Goal: Task Accomplishment & Management: Manage account settings

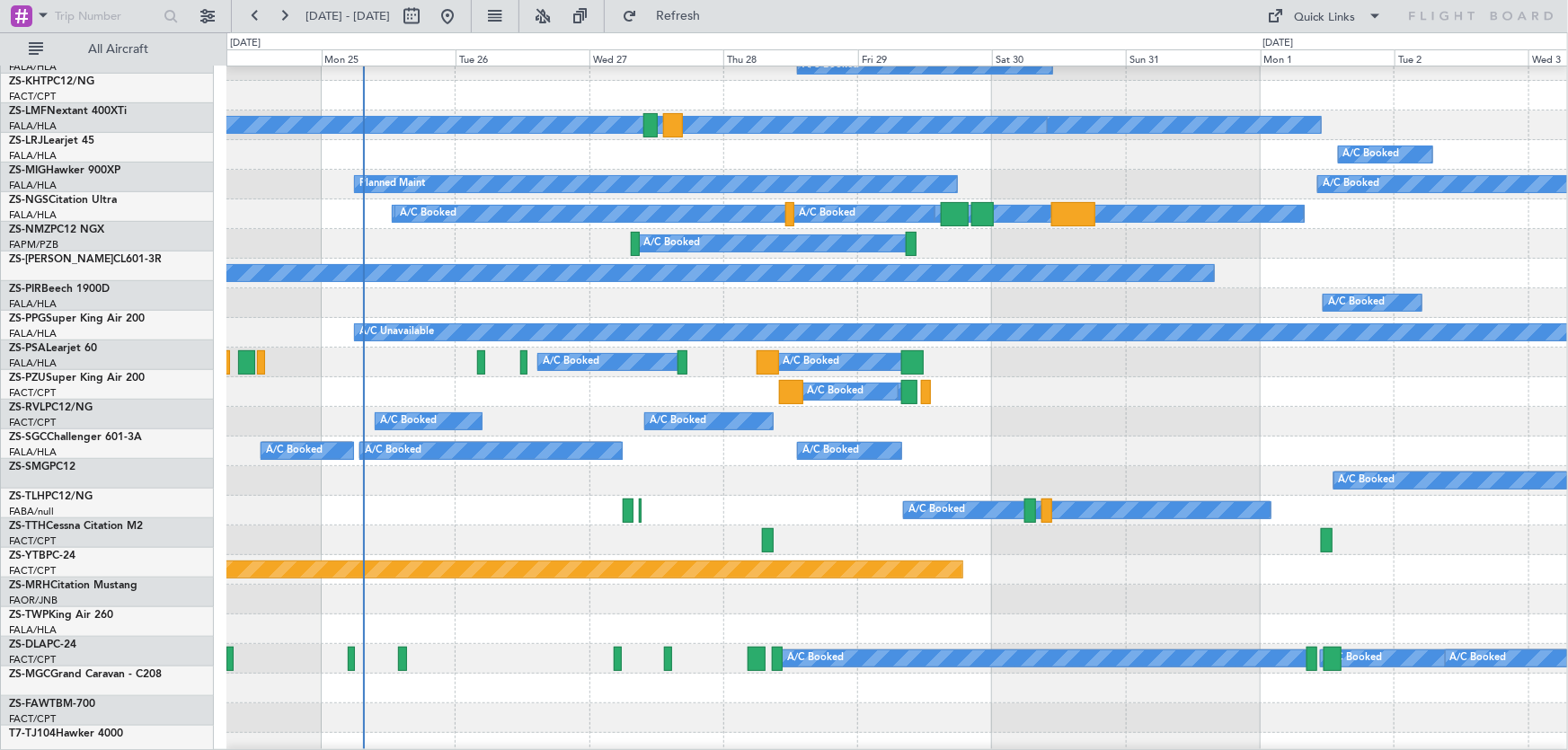
scroll to position [81, 0]
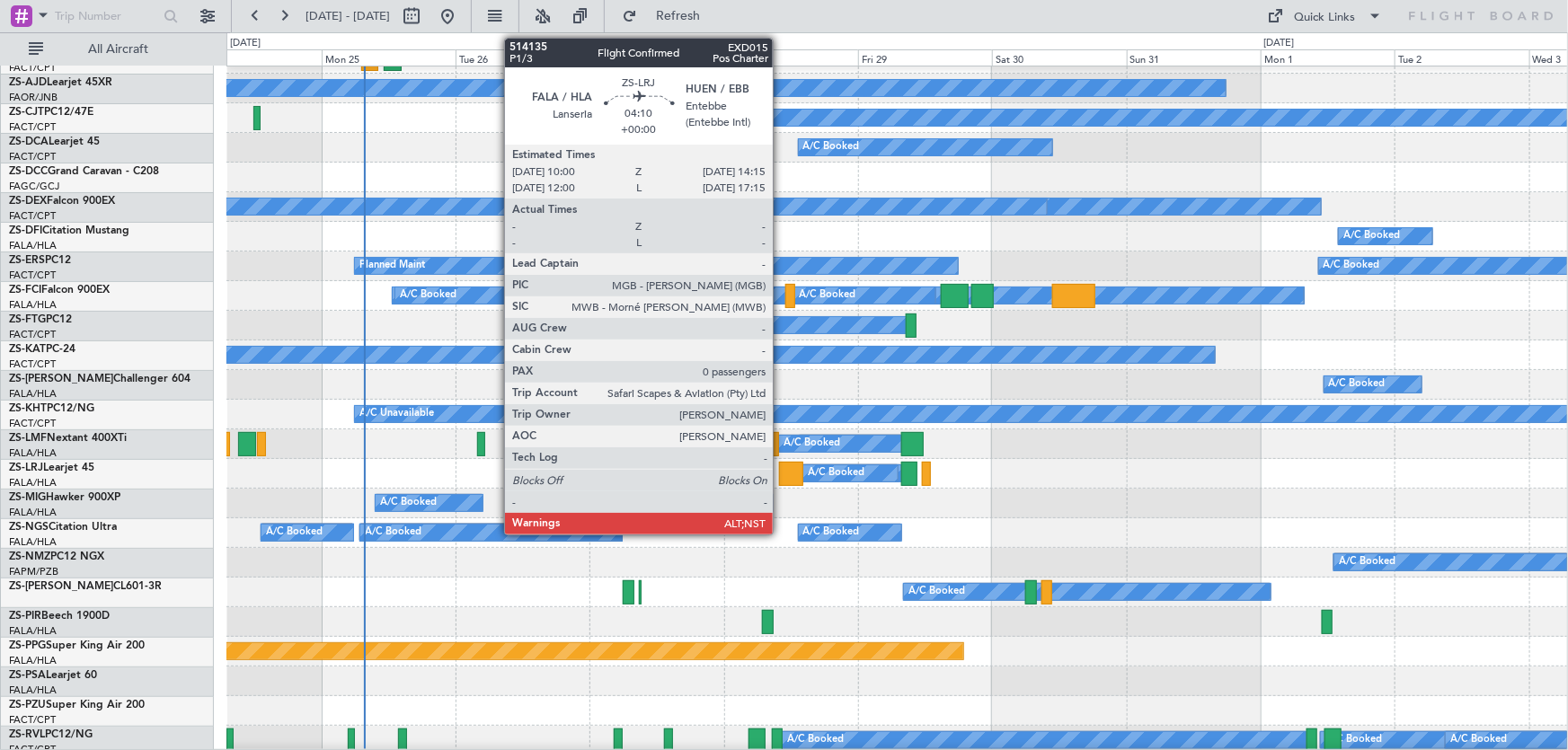
click at [780, 476] on div at bounding box center [790, 473] width 25 height 25
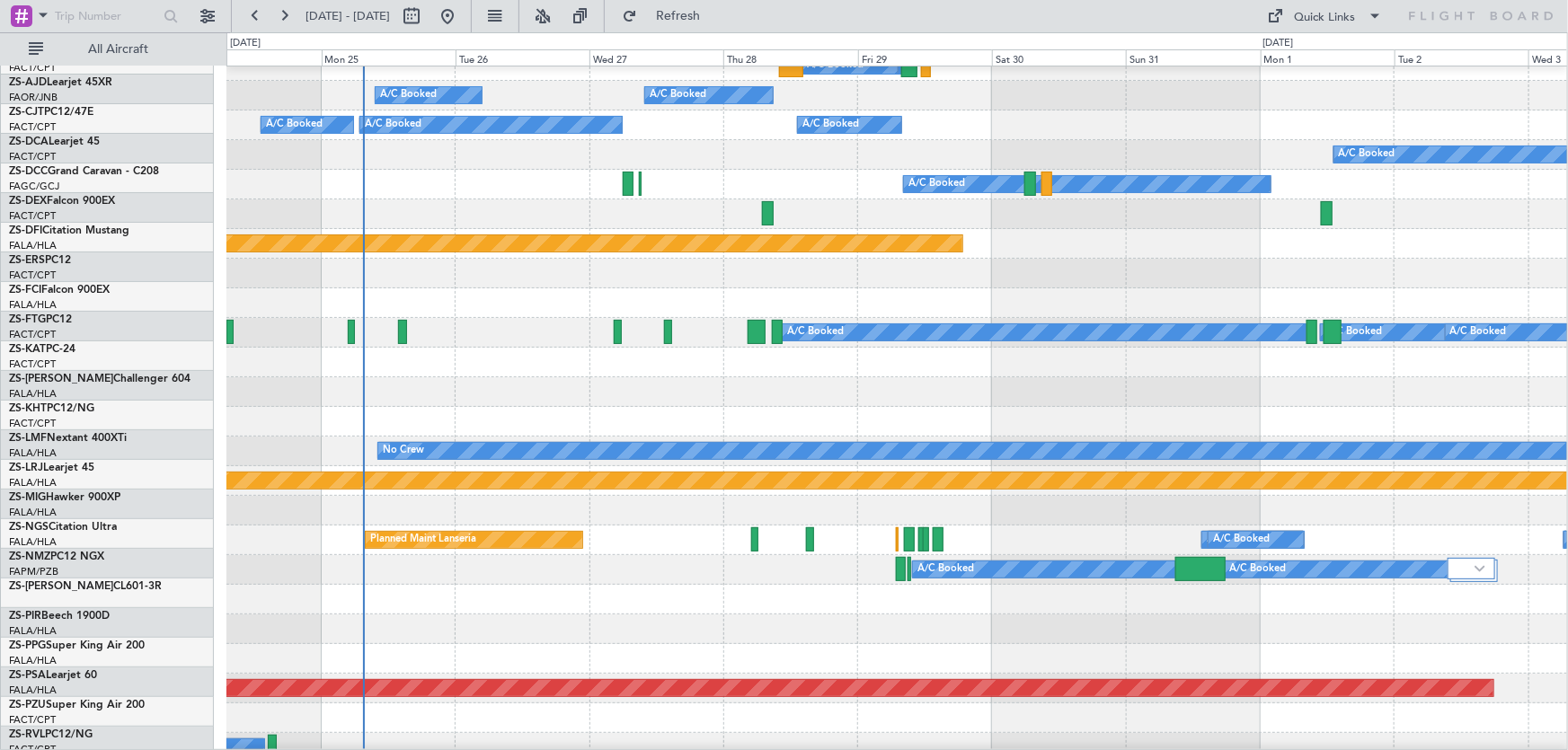
scroll to position [489, 0]
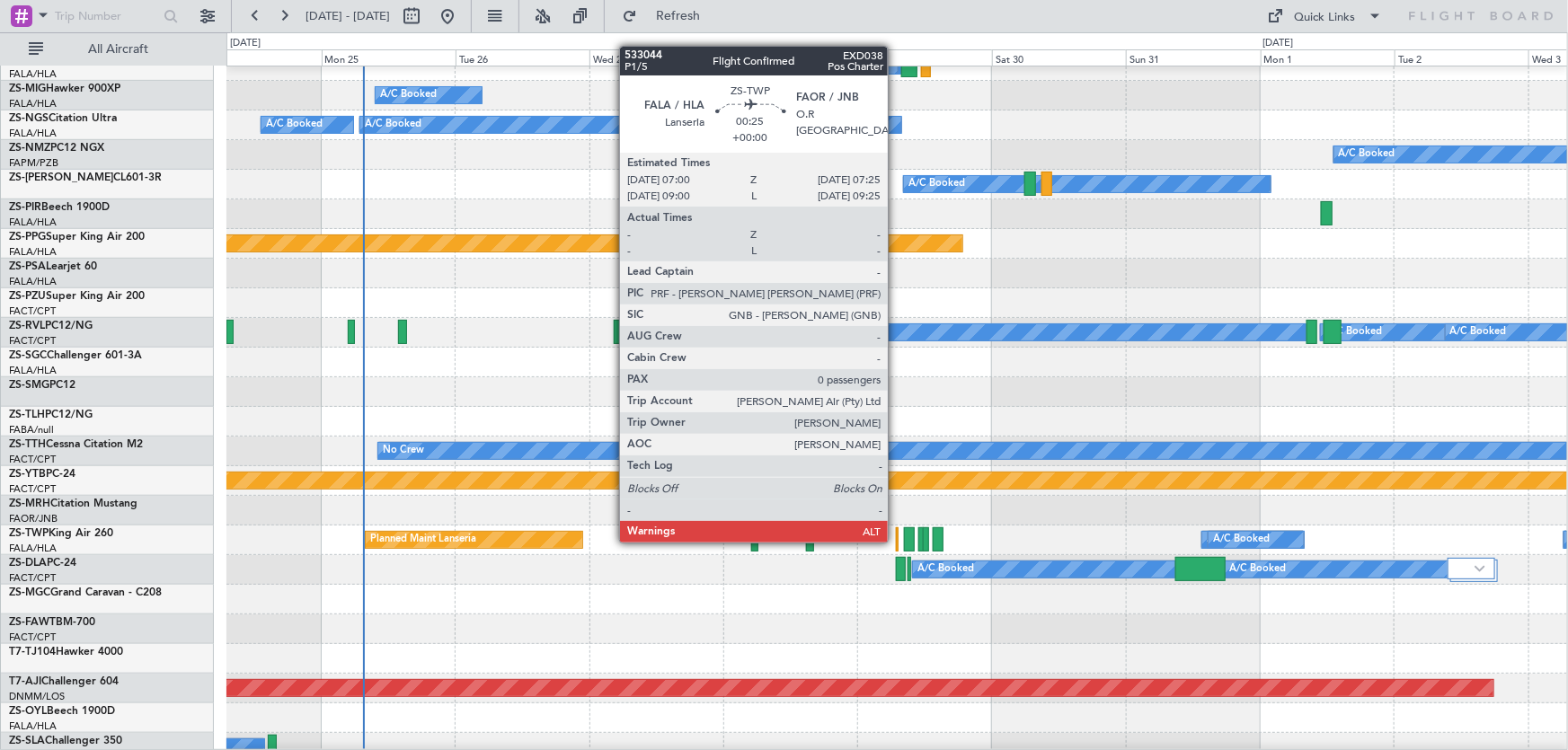
click at [896, 540] on div at bounding box center [897, 538] width 3 height 25
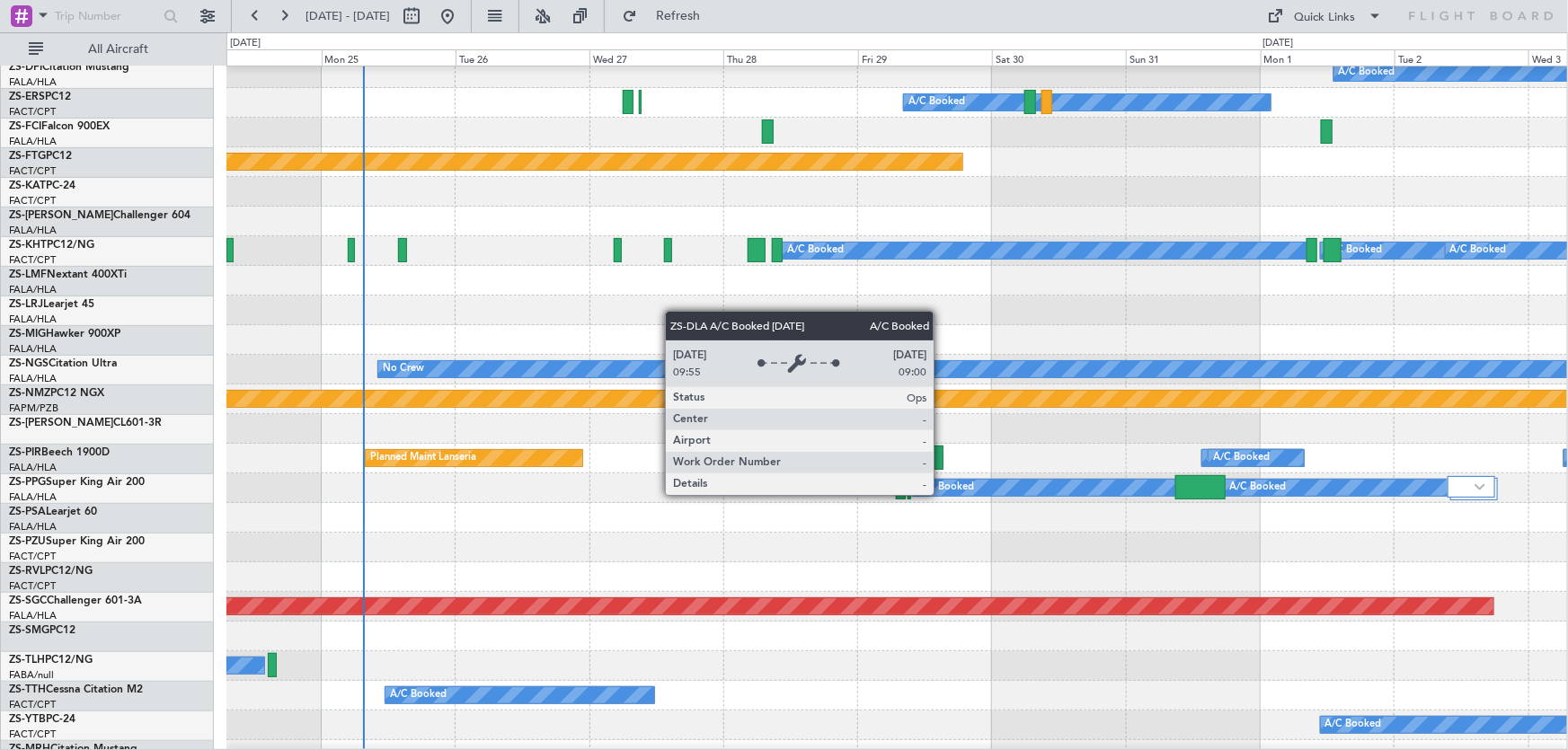
scroll to position [571, 0]
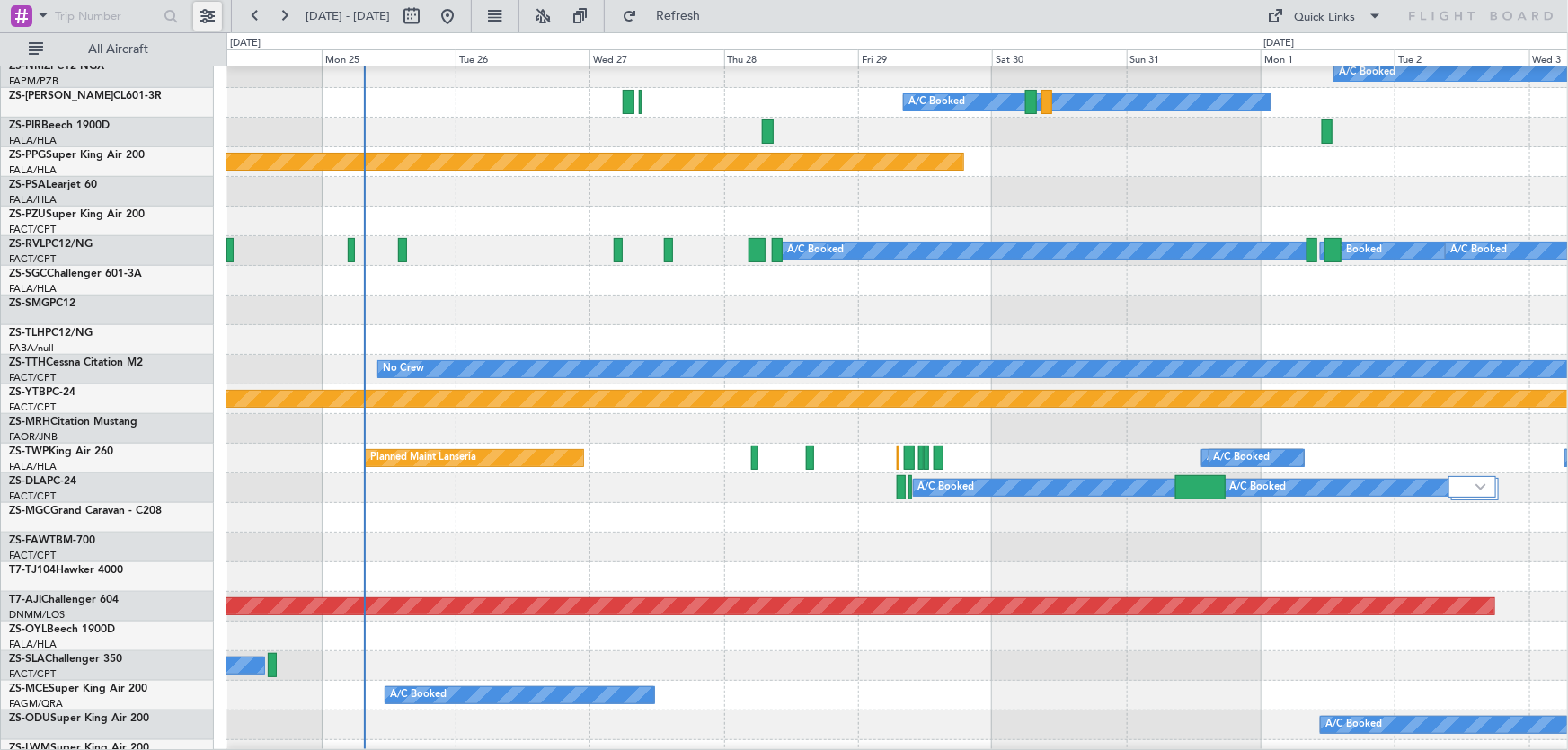
click at [200, 14] on button at bounding box center [208, 16] width 29 height 29
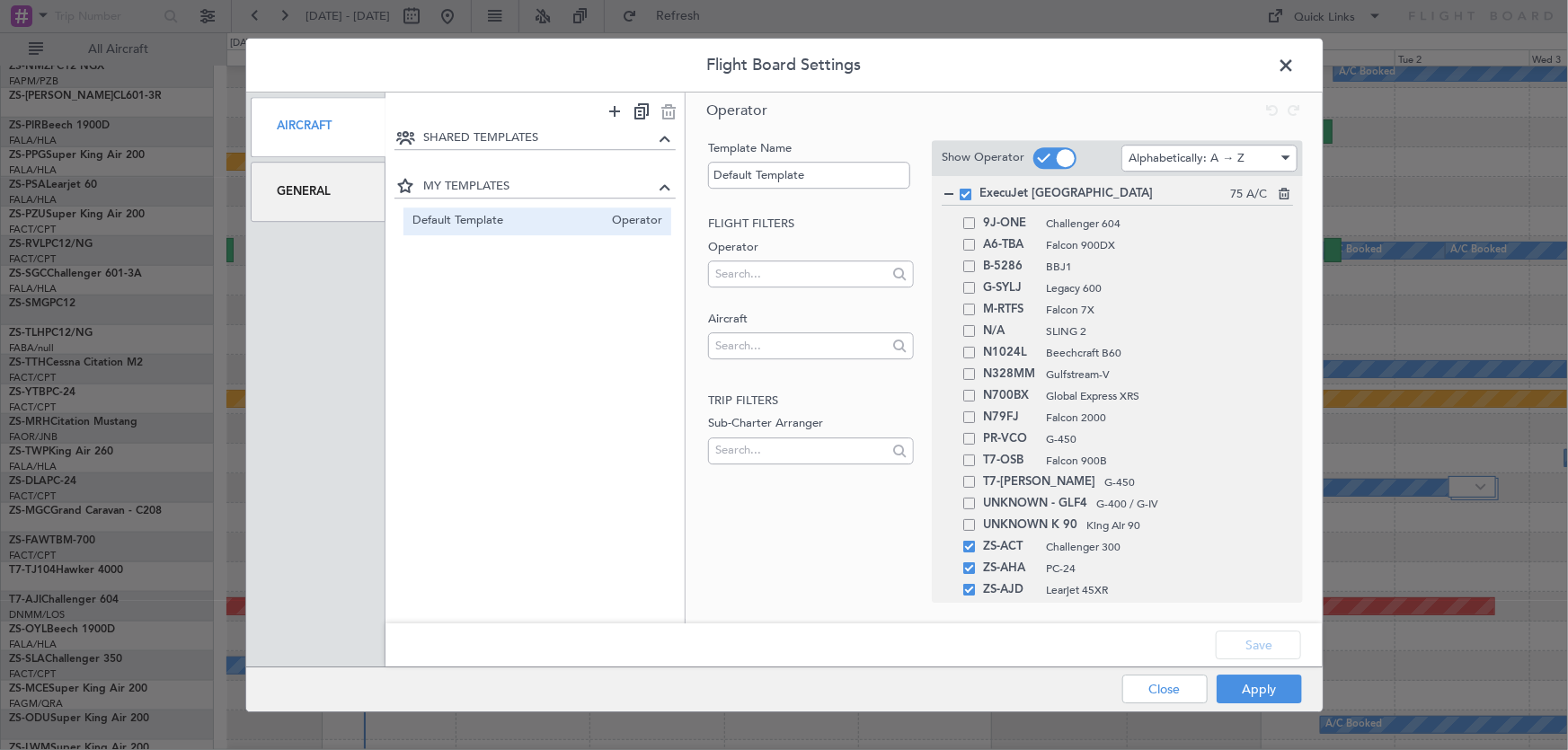
click at [320, 202] on div "General" at bounding box center [318, 192] width 135 height 60
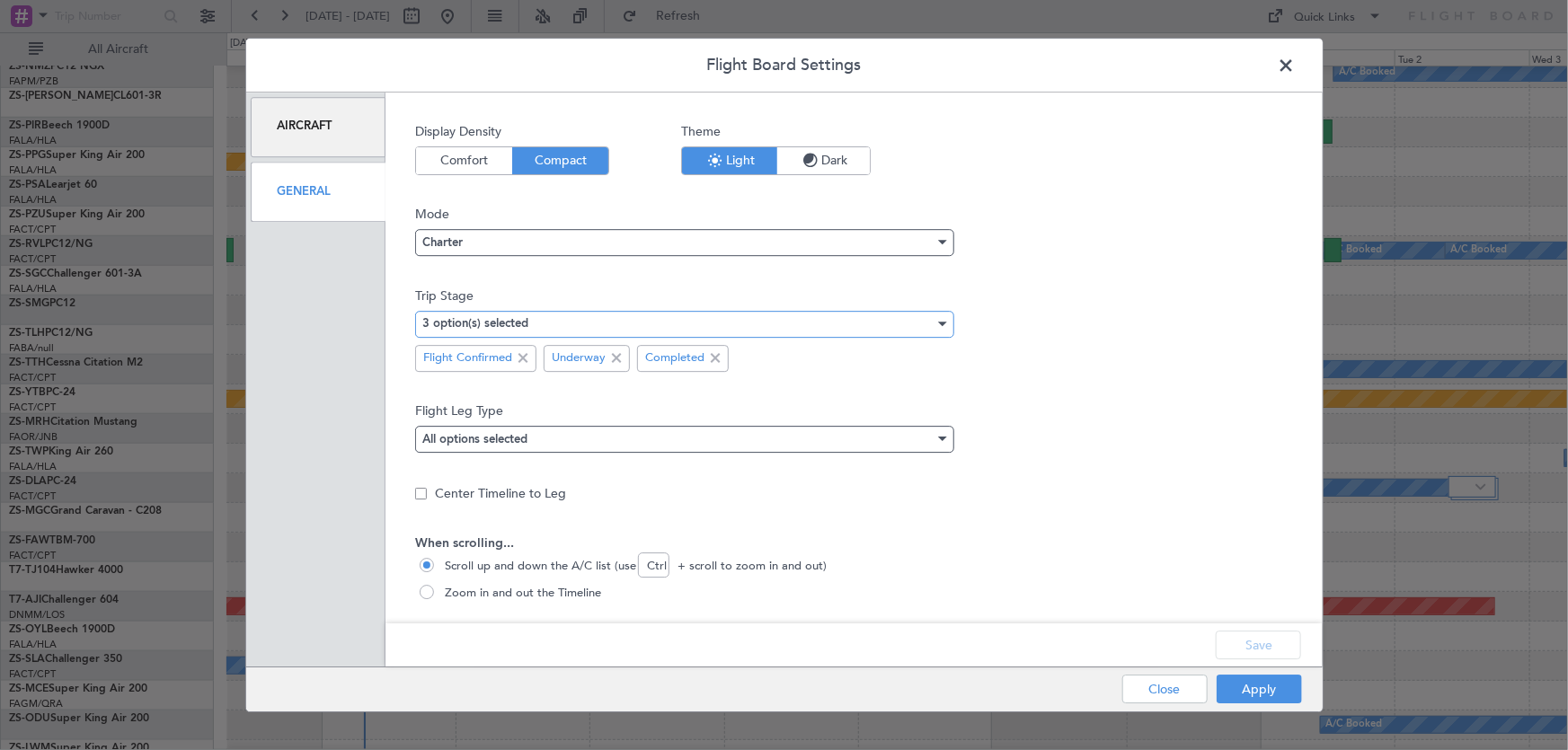
click at [769, 321] on div "3 option(s) selected" at bounding box center [679, 324] width 512 height 27
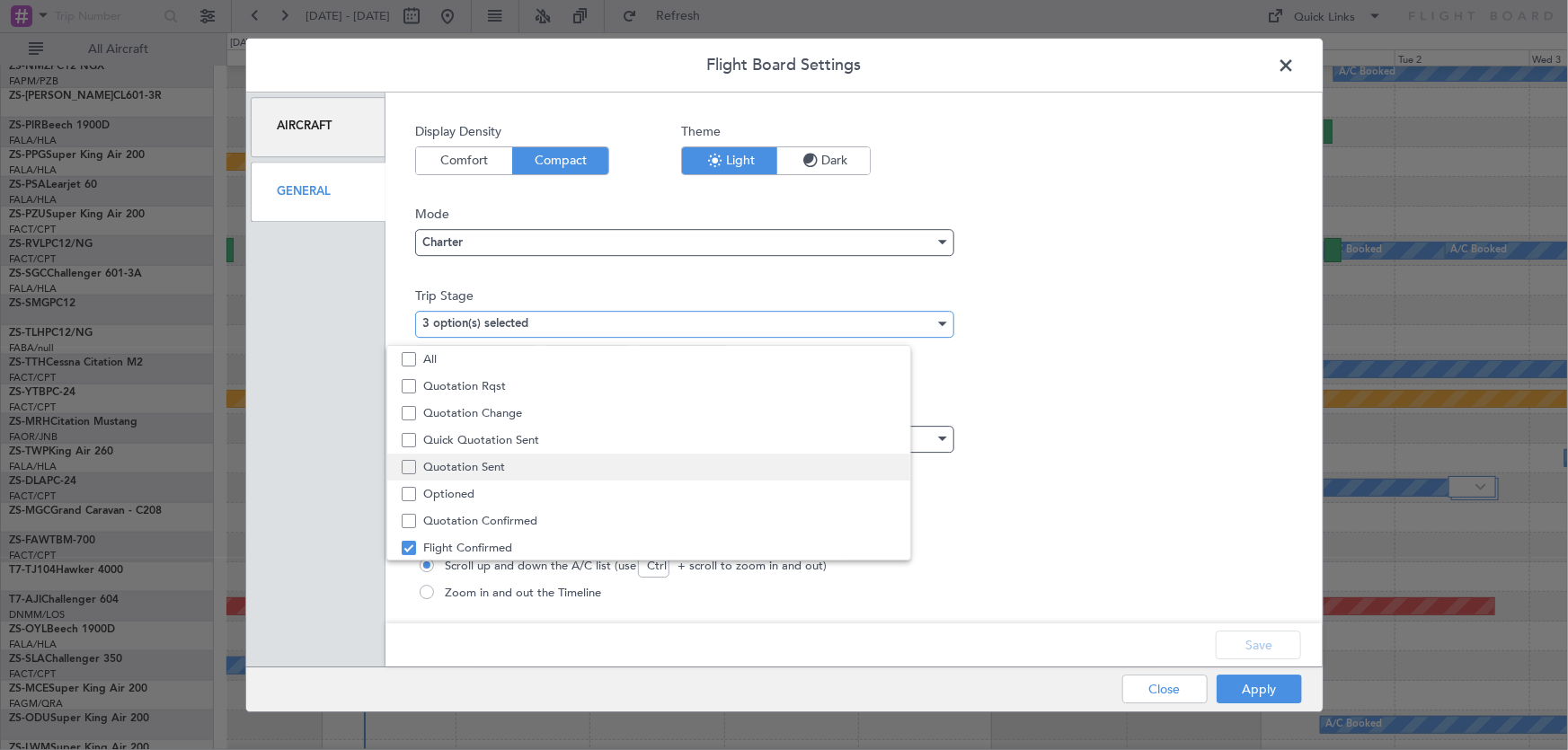
scroll to position [54, 0]
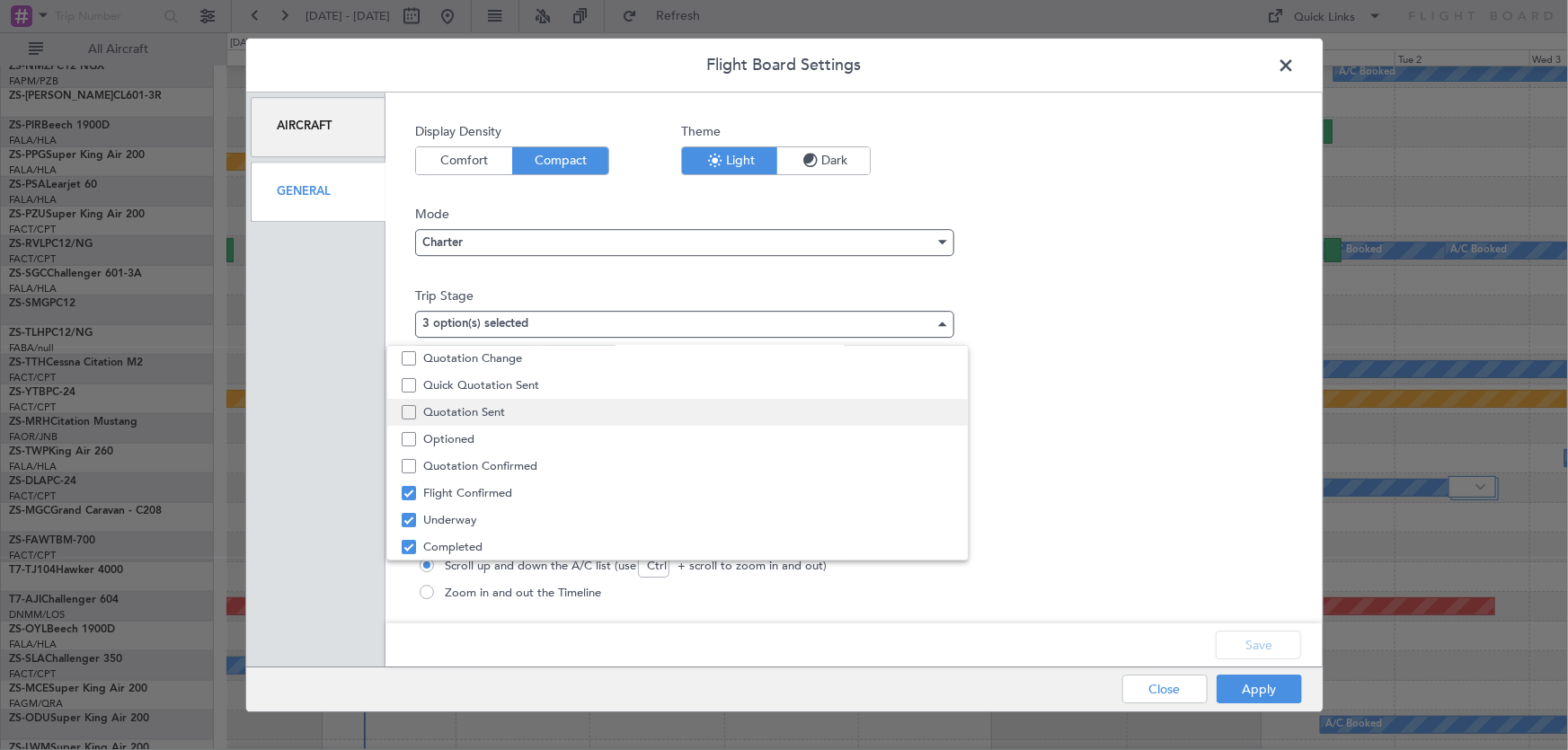
click at [496, 412] on span "Quotation Sent" at bounding box center [688, 412] width 530 height 27
click at [1257, 644] on div at bounding box center [784, 375] width 1568 height 750
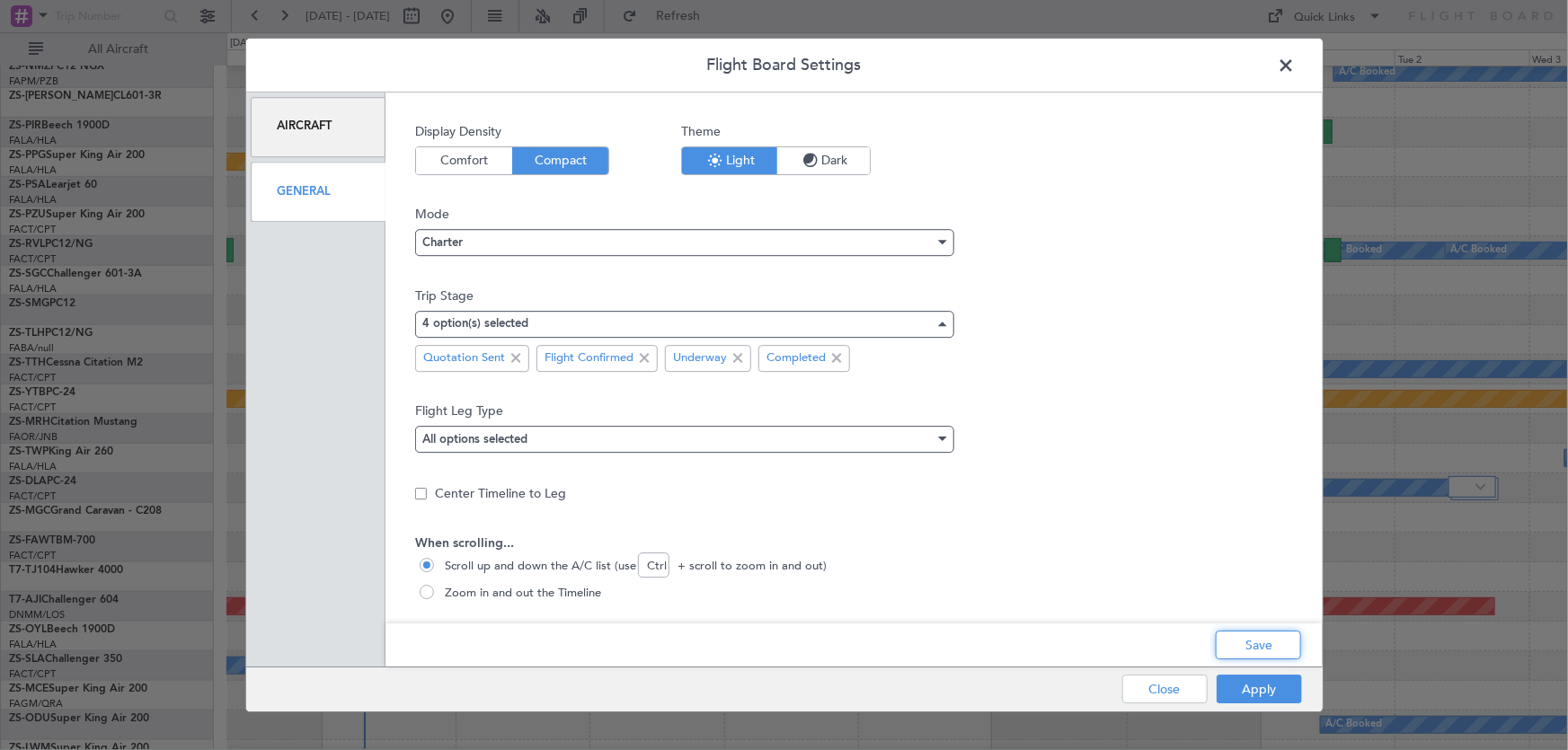
click at [1257, 644] on button "Save" at bounding box center [1258, 645] width 85 height 29
click at [1265, 694] on button "Apply" at bounding box center [1259, 689] width 85 height 29
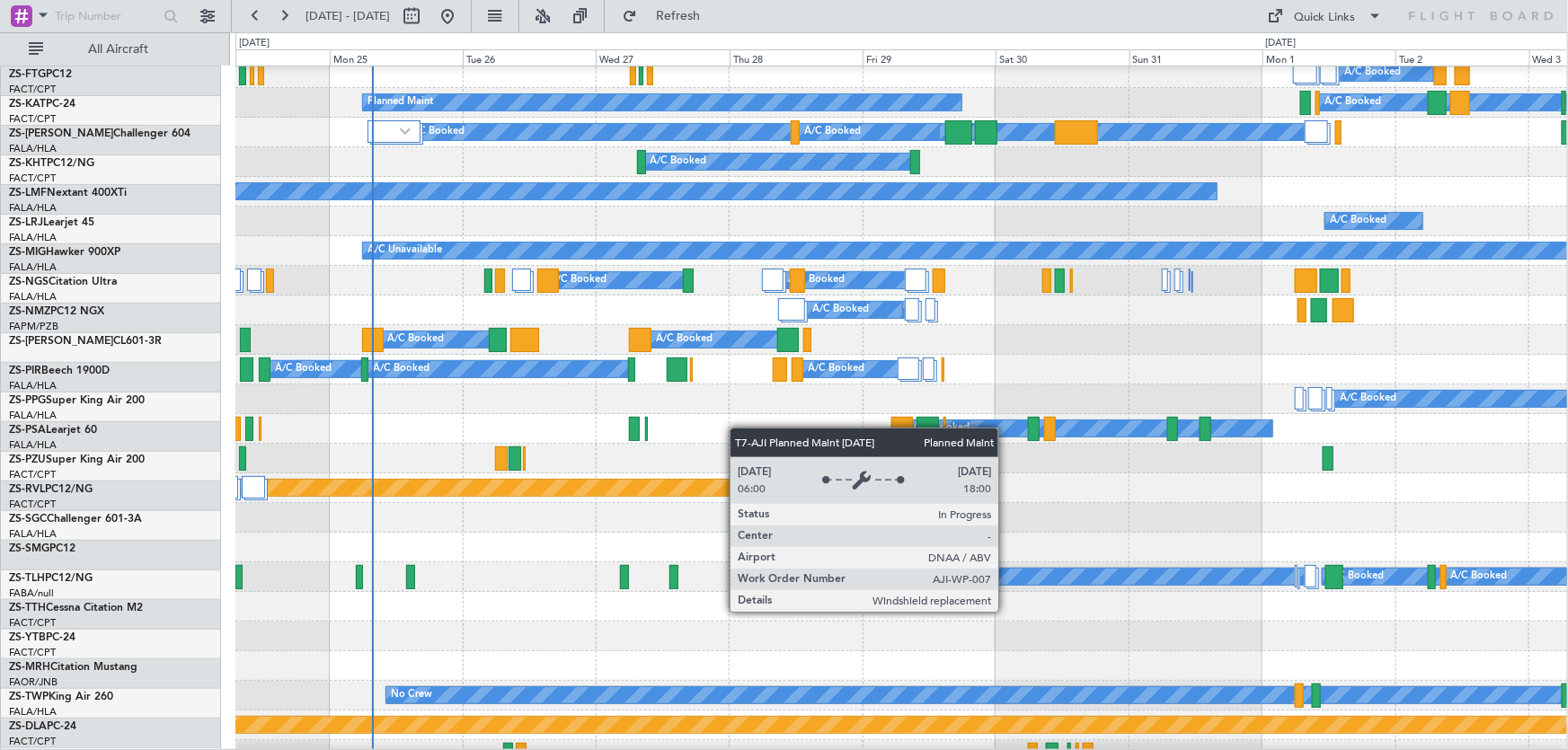
scroll to position [244, 0]
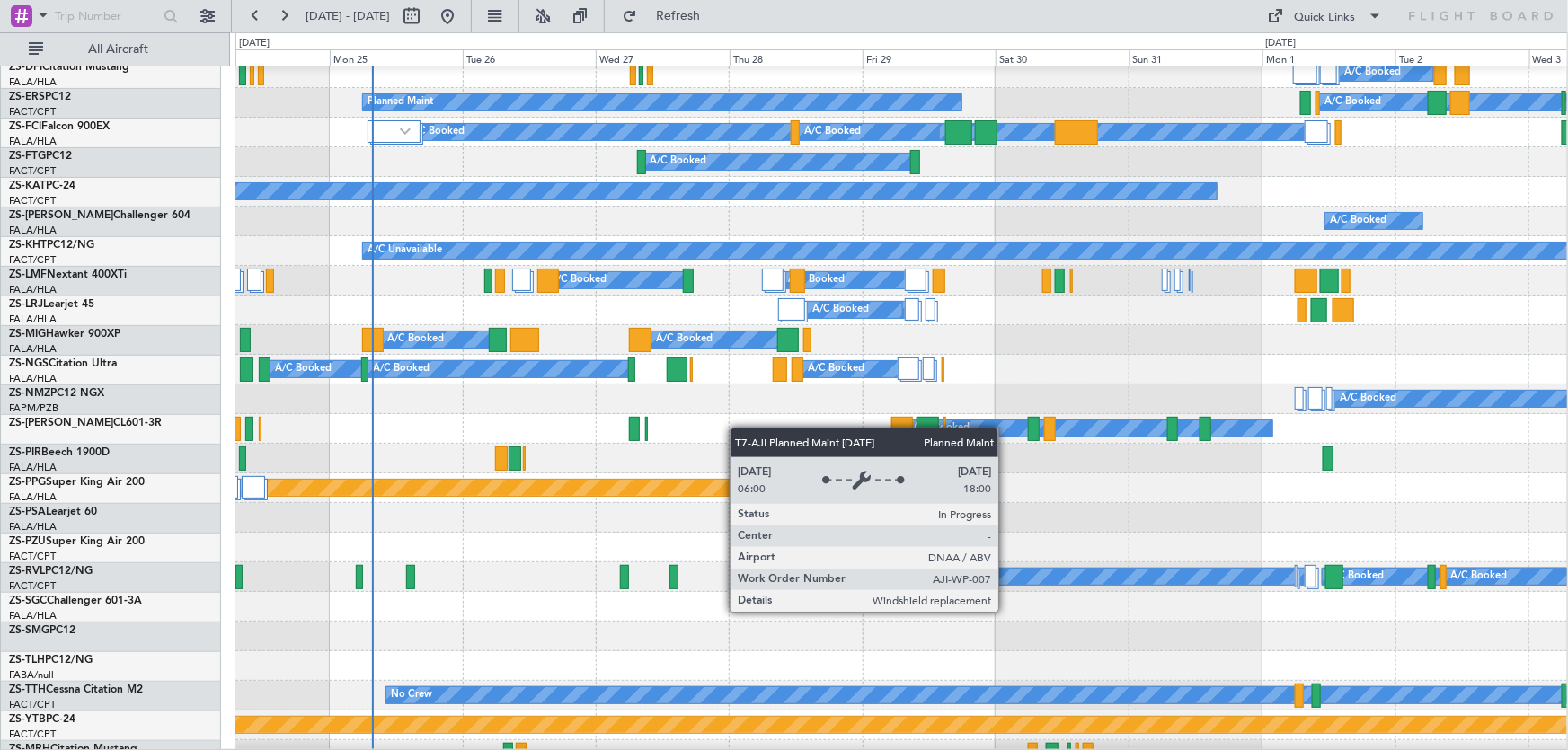
click at [602, 432] on div "A/C Booked A/C Booked" at bounding box center [900, 429] width 1331 height 30
click at [591, 448] on div "A/C Booked" at bounding box center [900, 458] width 1331 height 30
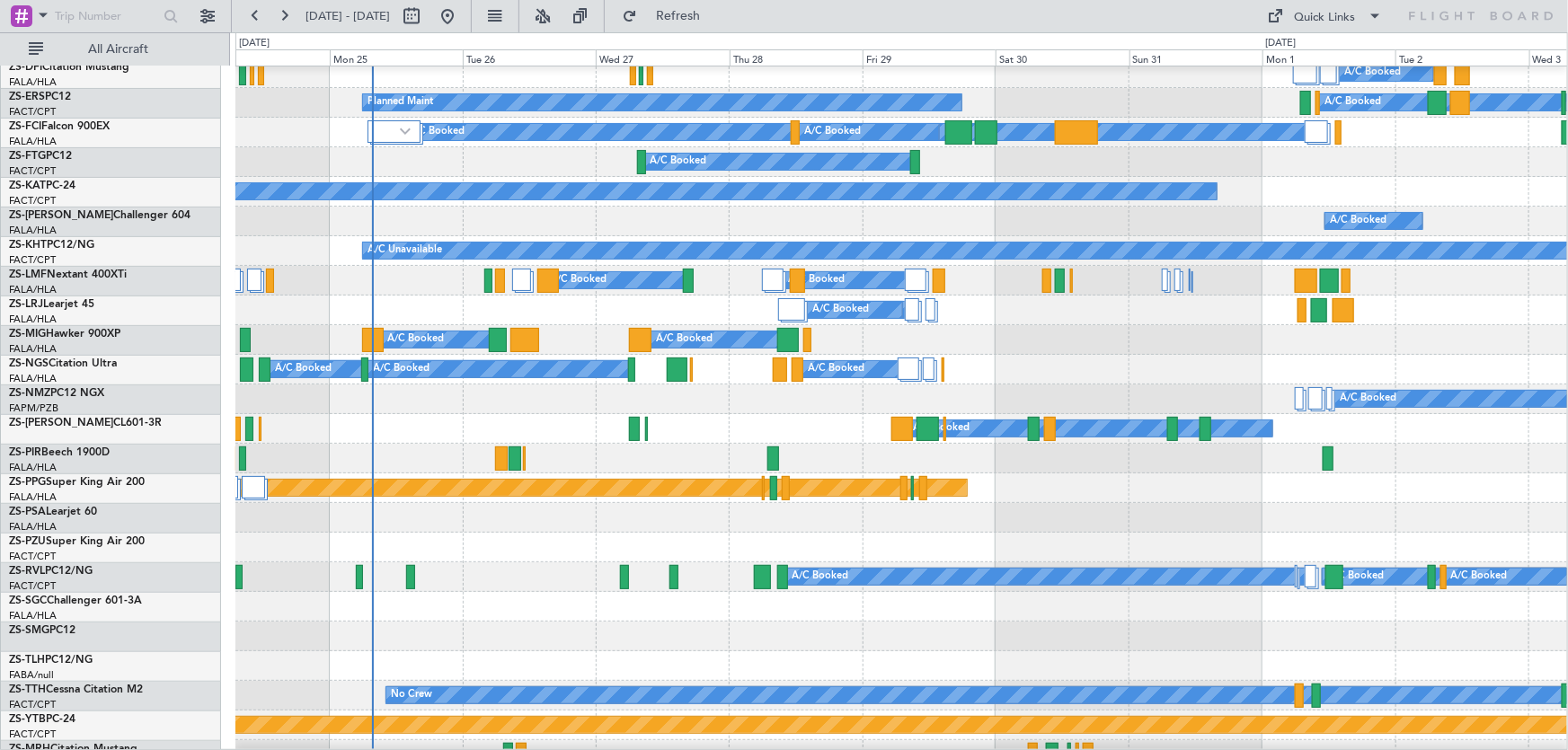
click at [579, 545] on div at bounding box center [900, 547] width 1331 height 30
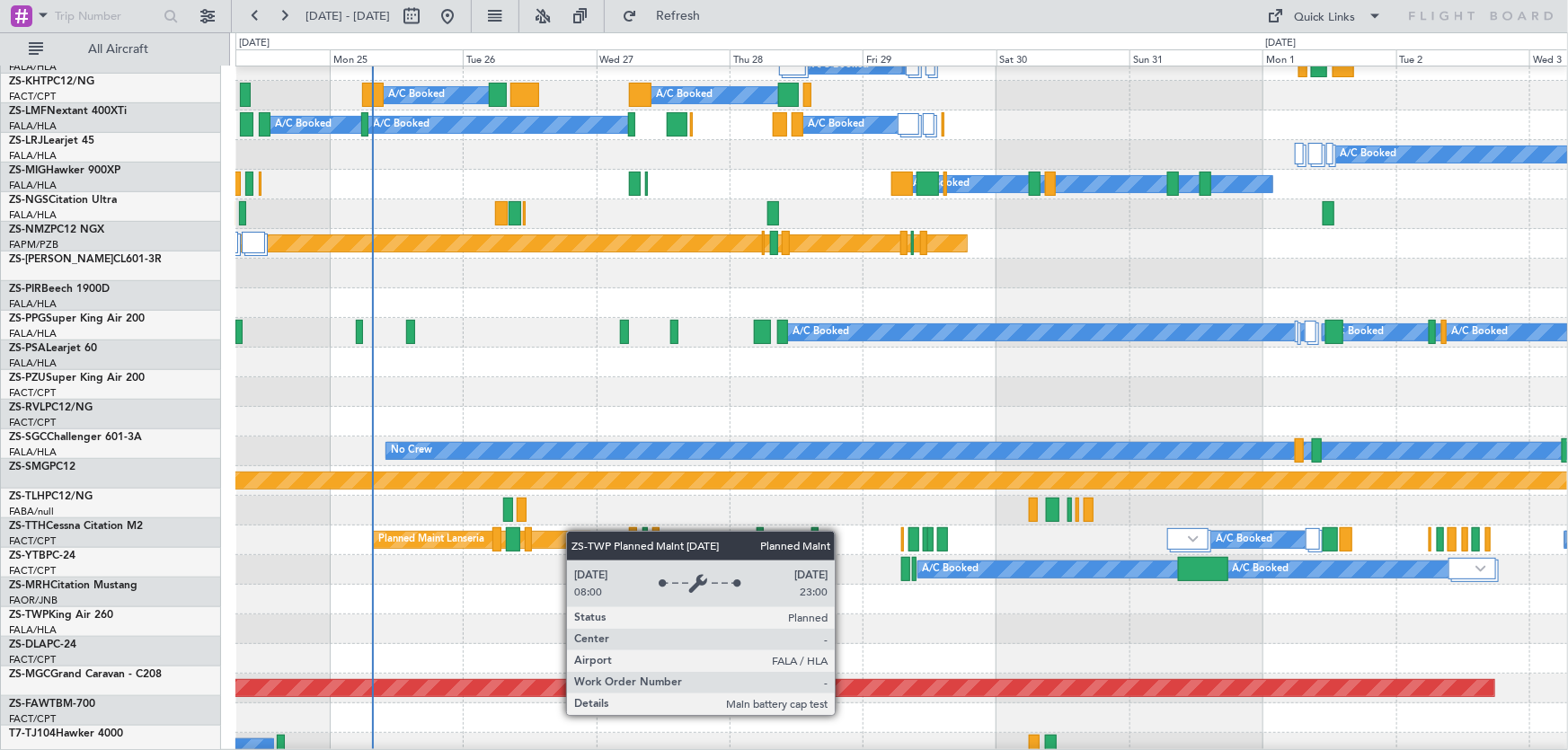
scroll to position [489, 0]
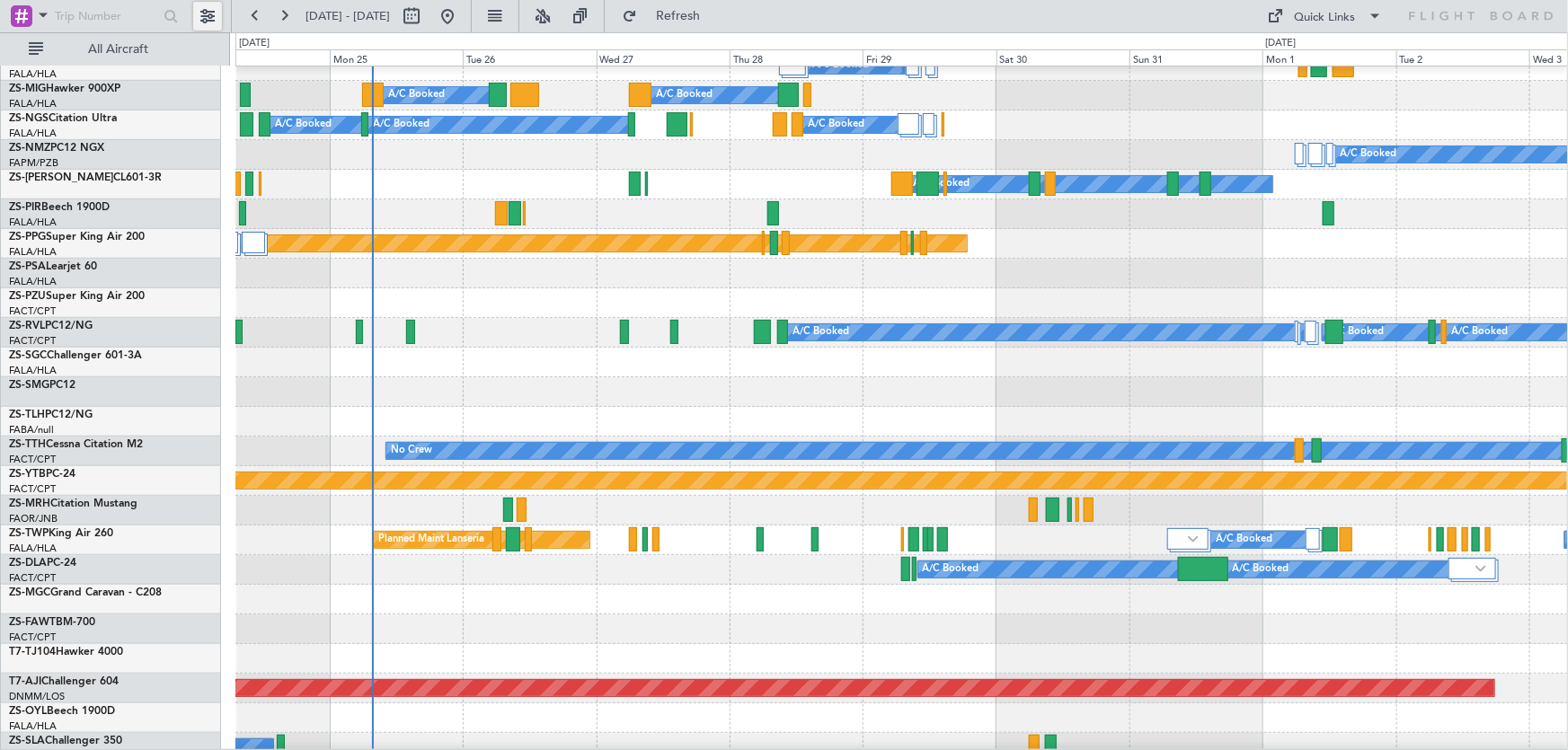
click at [216, 18] on button at bounding box center [208, 16] width 29 height 29
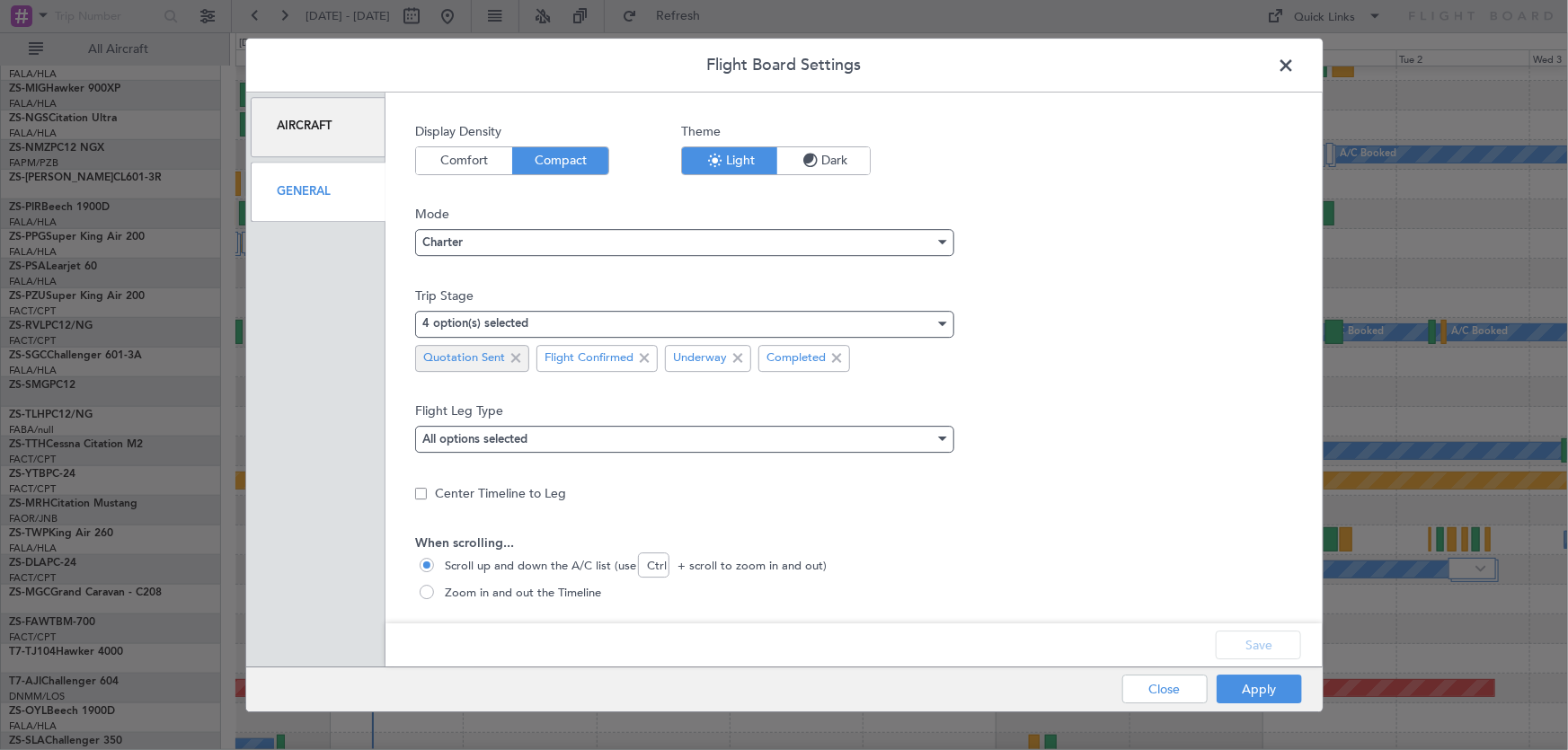
click at [515, 351] on span at bounding box center [516, 359] width 22 height 22
click at [1243, 642] on button "Save" at bounding box center [1258, 645] width 85 height 29
click at [1279, 696] on button "Apply" at bounding box center [1259, 689] width 85 height 29
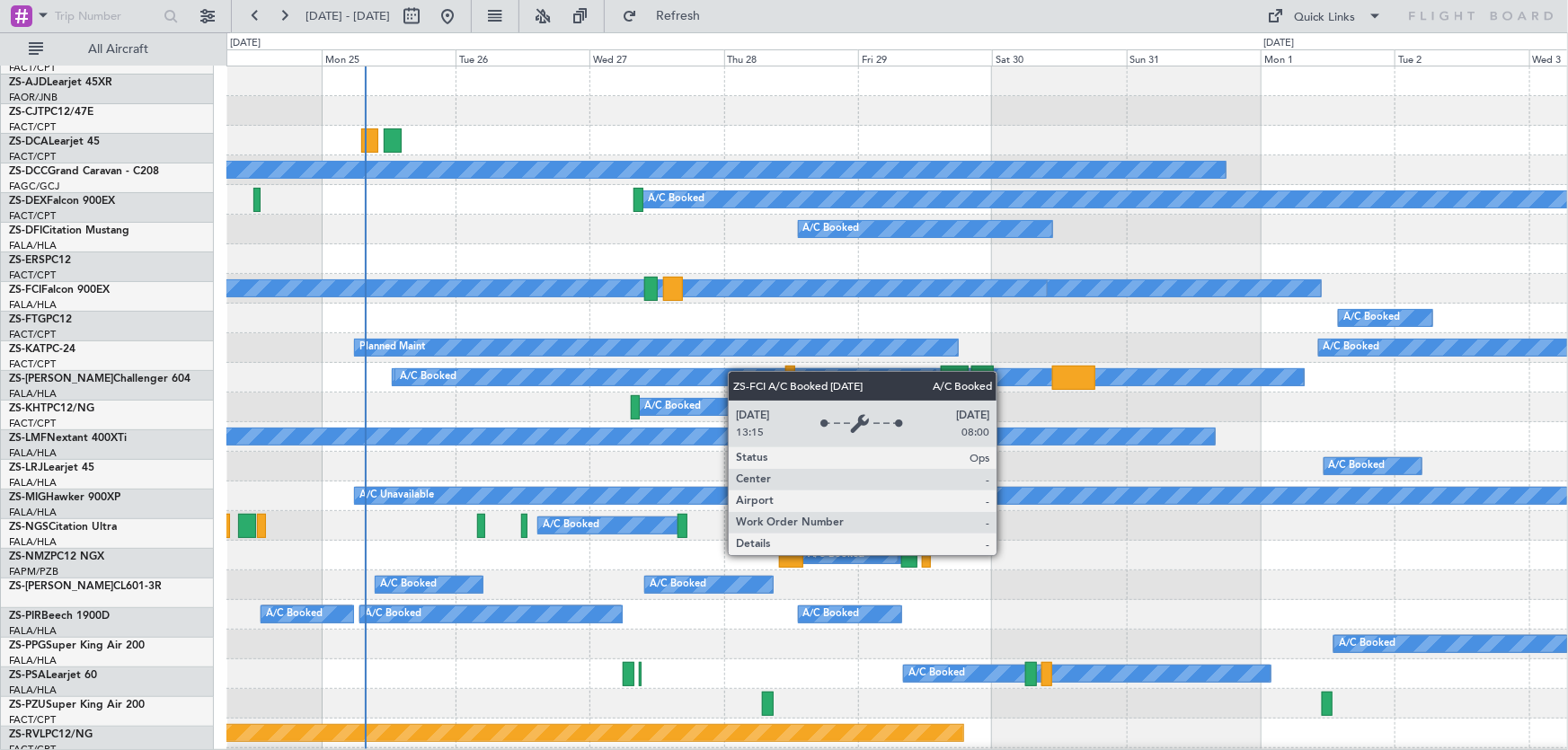
scroll to position [0, 0]
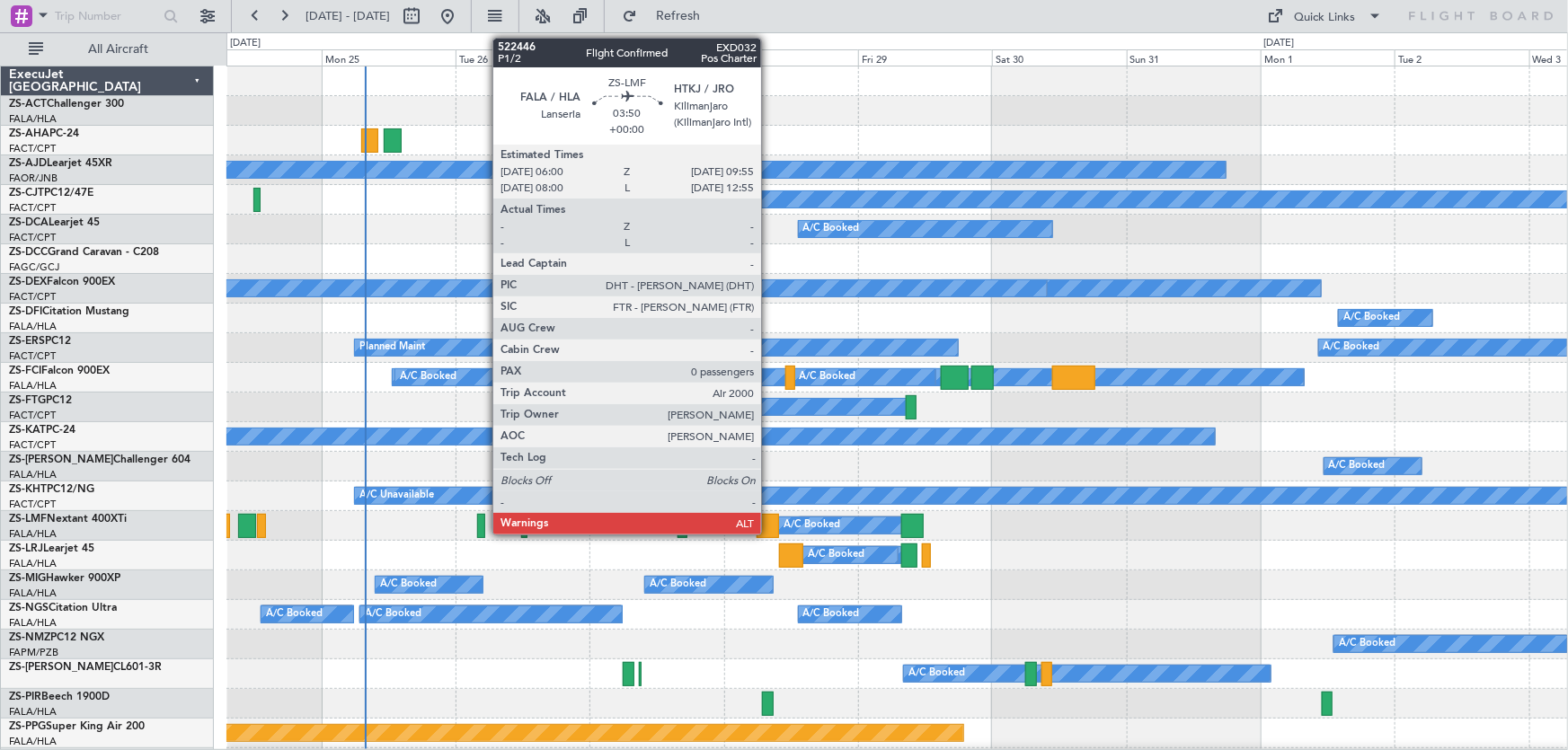
click at [765, 526] on div at bounding box center [768, 526] width 23 height 25
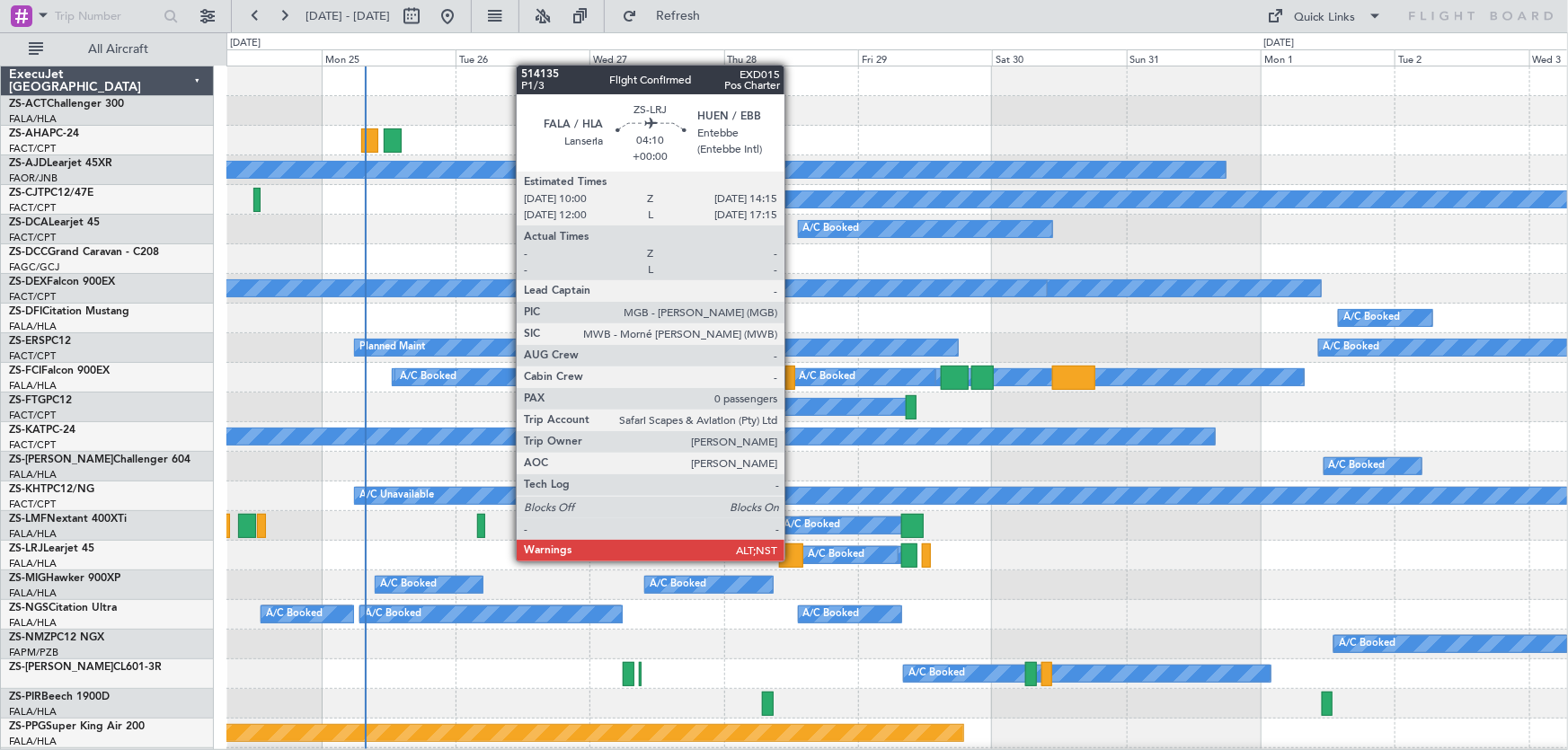
click at [792, 559] on div at bounding box center [790, 555] width 25 height 25
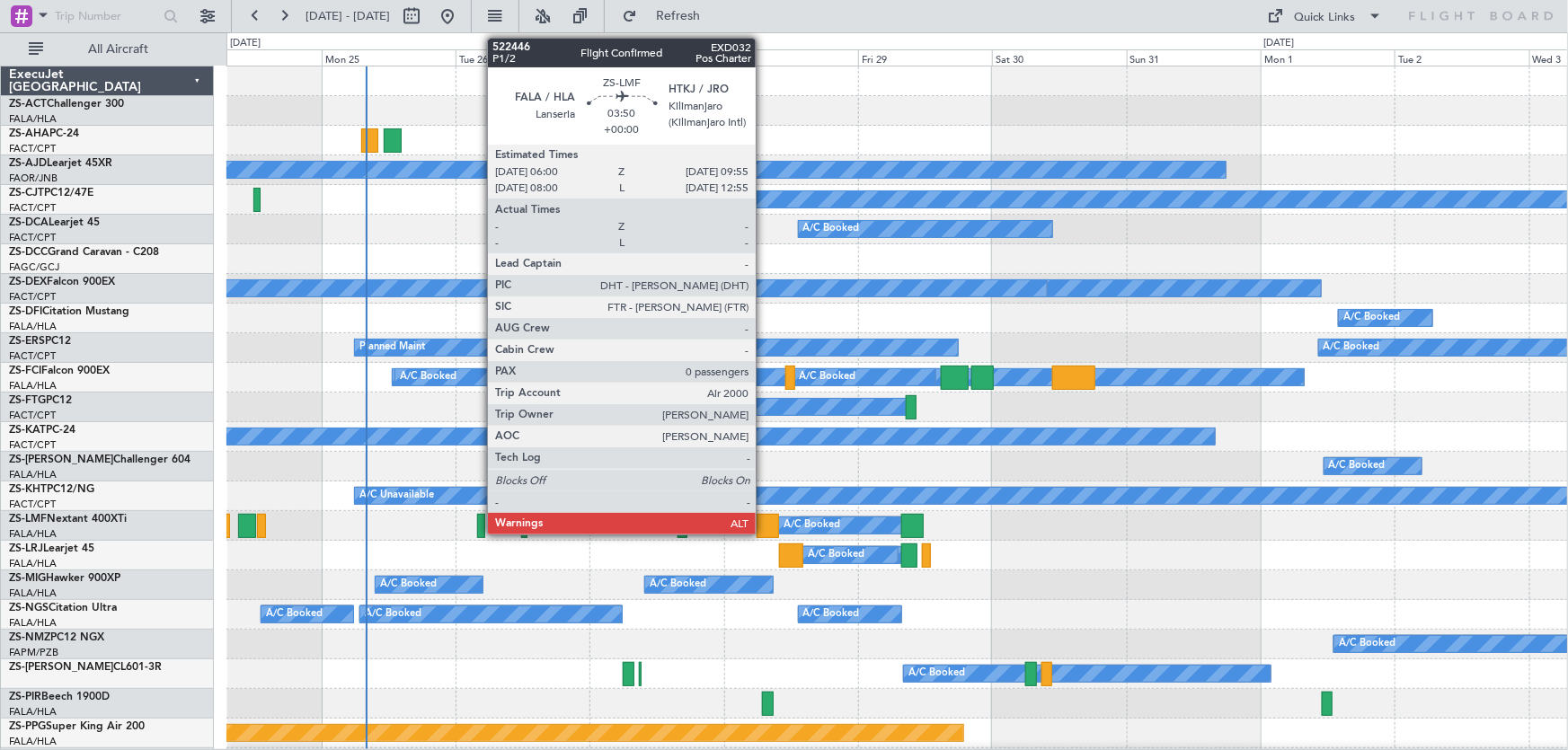
click at [764, 524] on div at bounding box center [768, 526] width 23 height 25
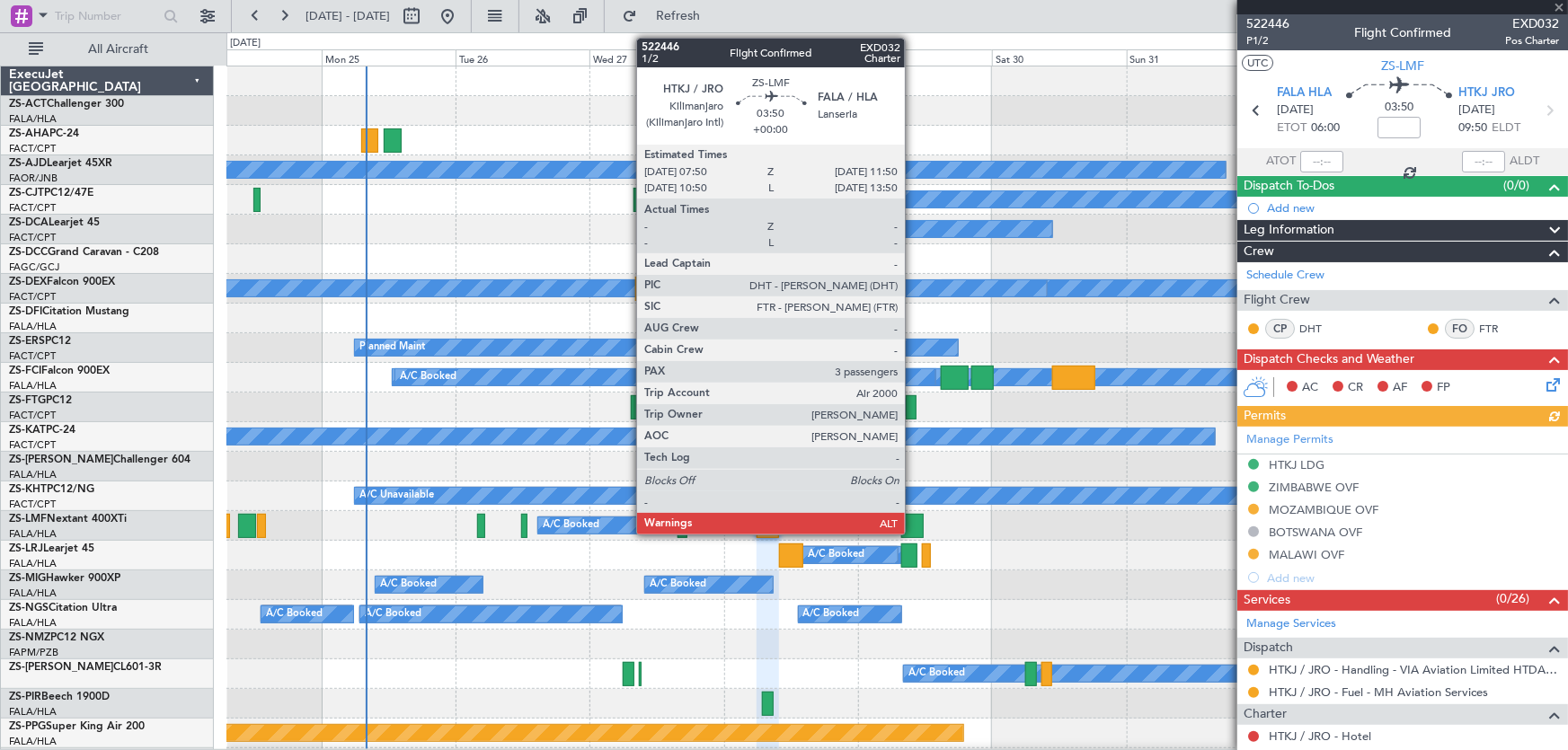
click at [913, 522] on div at bounding box center [912, 526] width 23 height 25
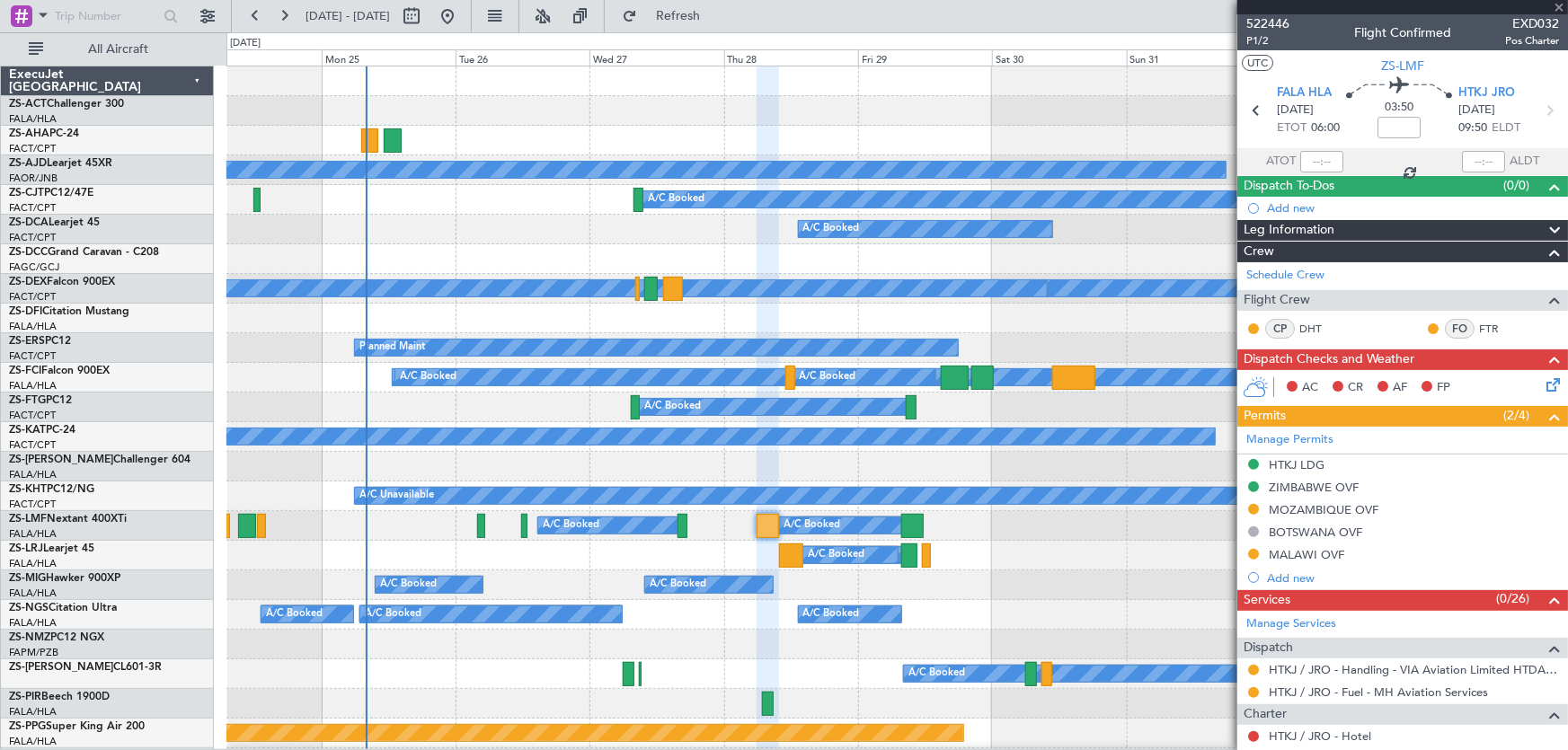
click at [910, 522] on div at bounding box center [912, 526] width 23 height 25
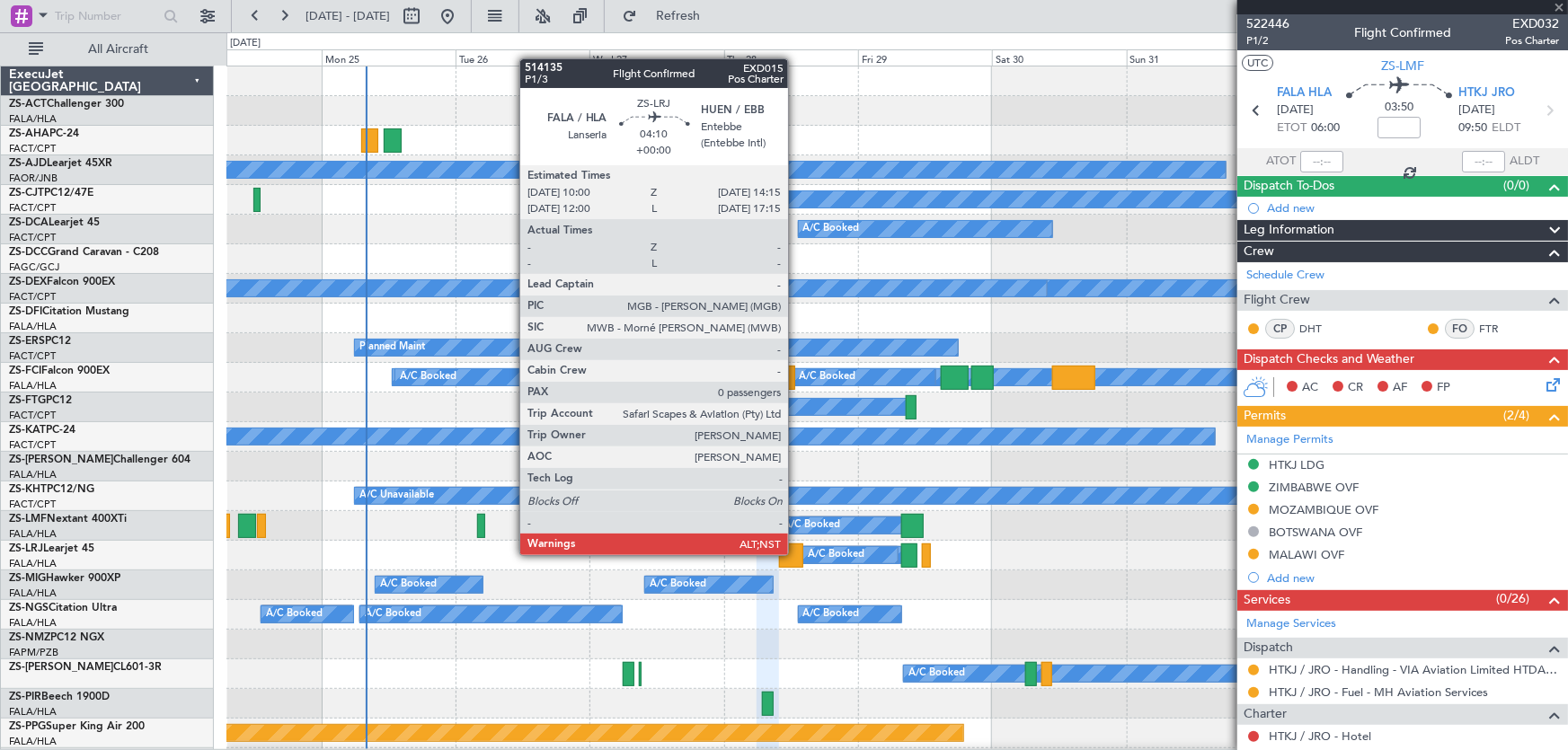
click at [796, 553] on div at bounding box center [790, 555] width 25 height 25
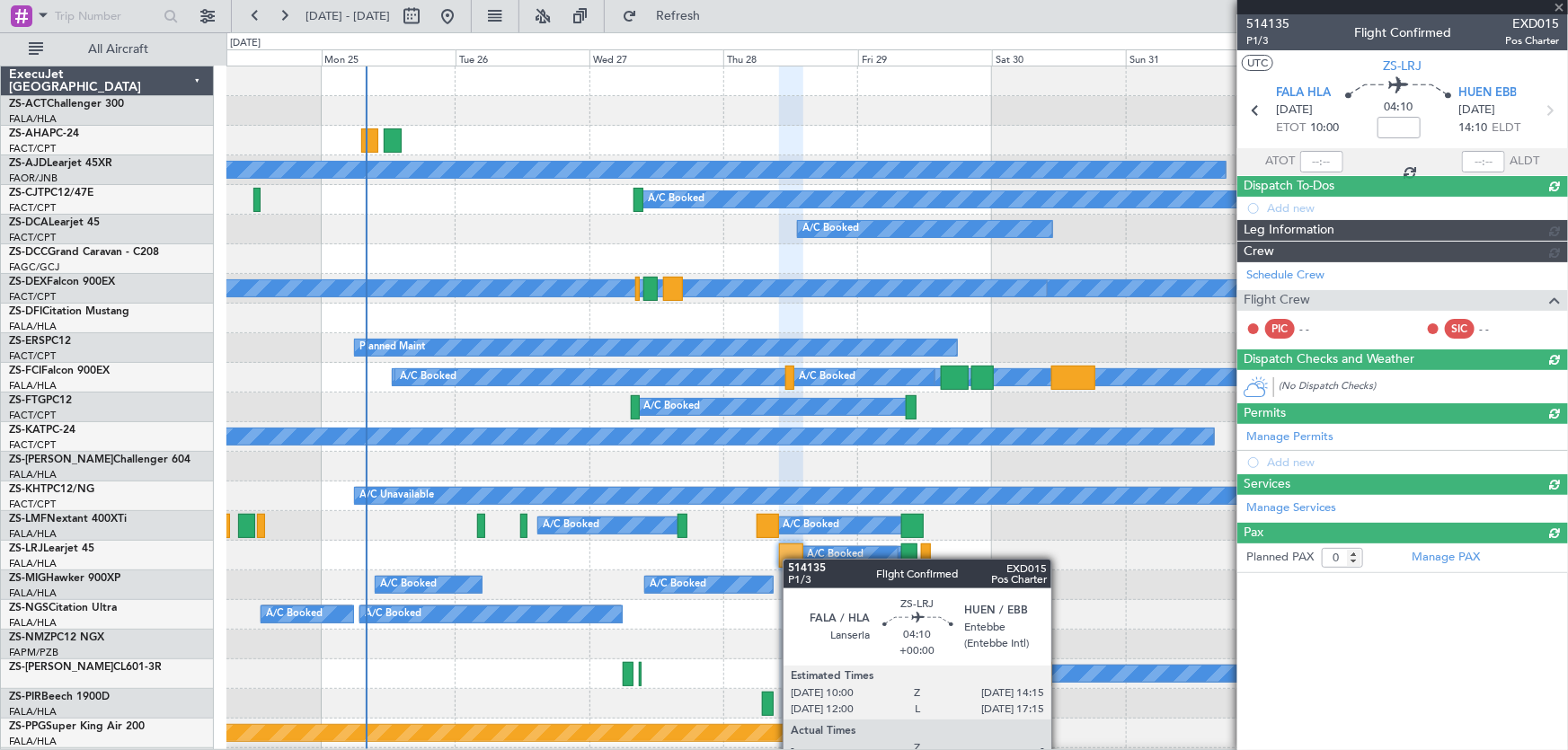
click at [791, 558] on div at bounding box center [790, 555] width 25 height 25
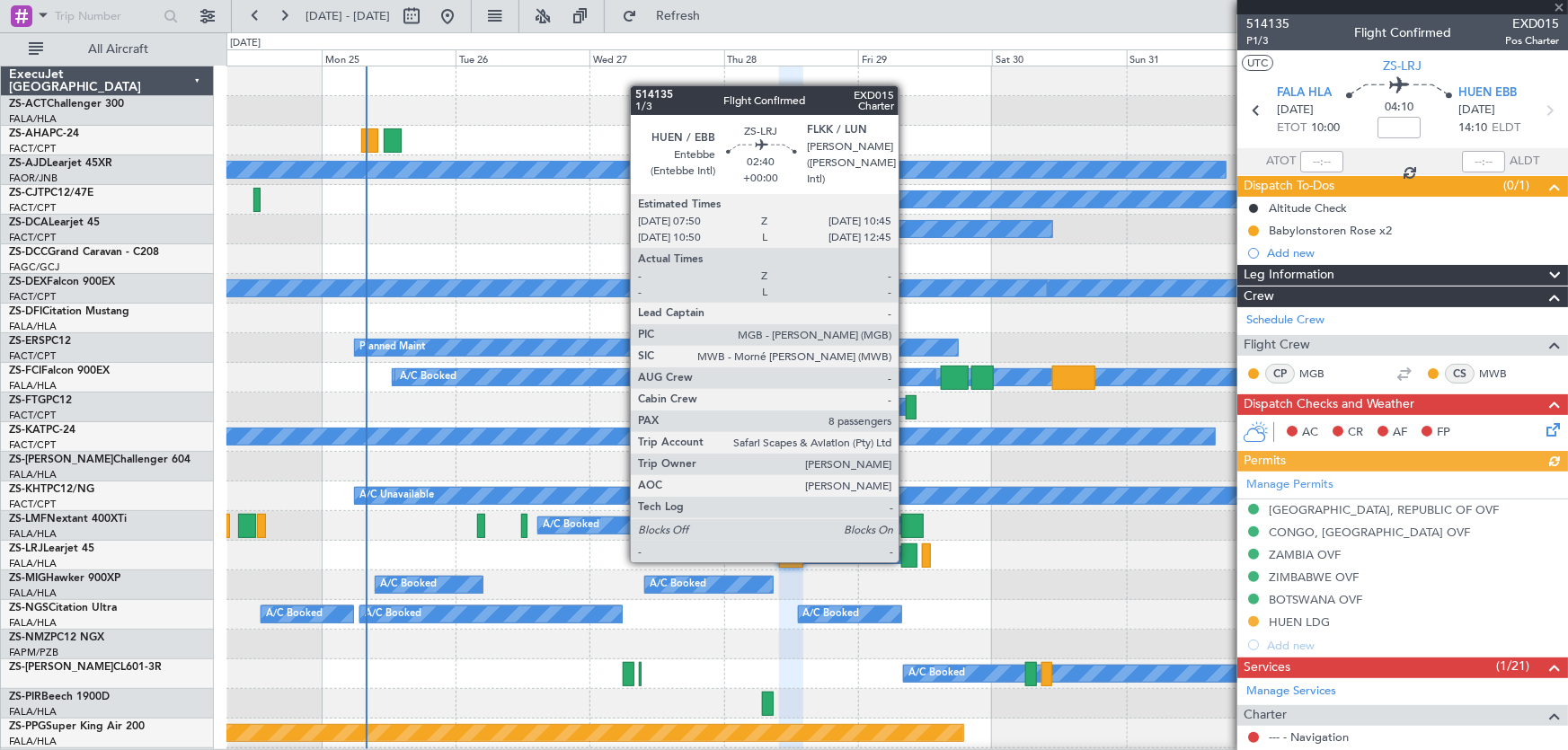
click at [907, 560] on div at bounding box center [909, 555] width 17 height 25
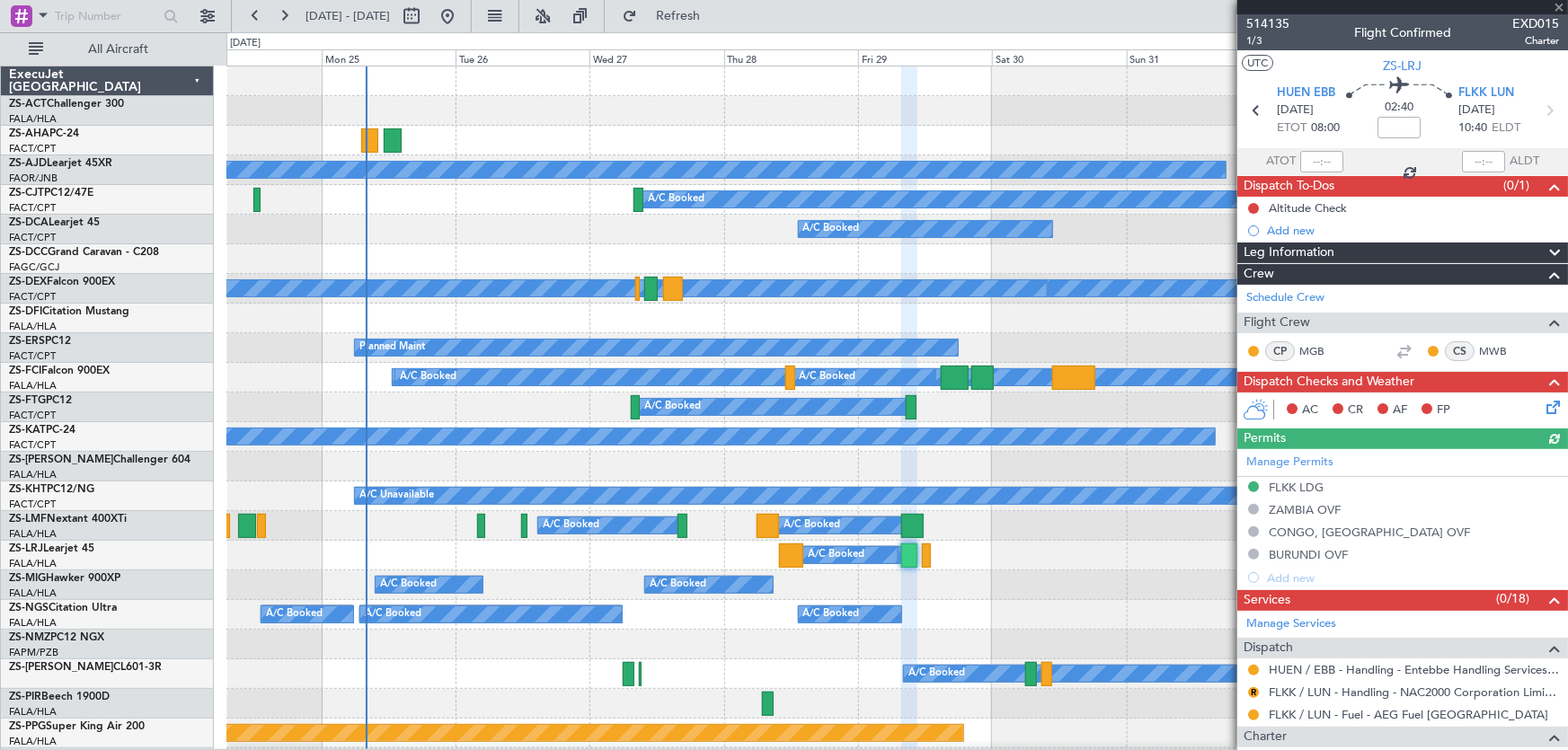
click at [1561, 1] on div at bounding box center [1403, 7] width 331 height 15
click at [1553, 5] on div at bounding box center [1403, 7] width 331 height 15
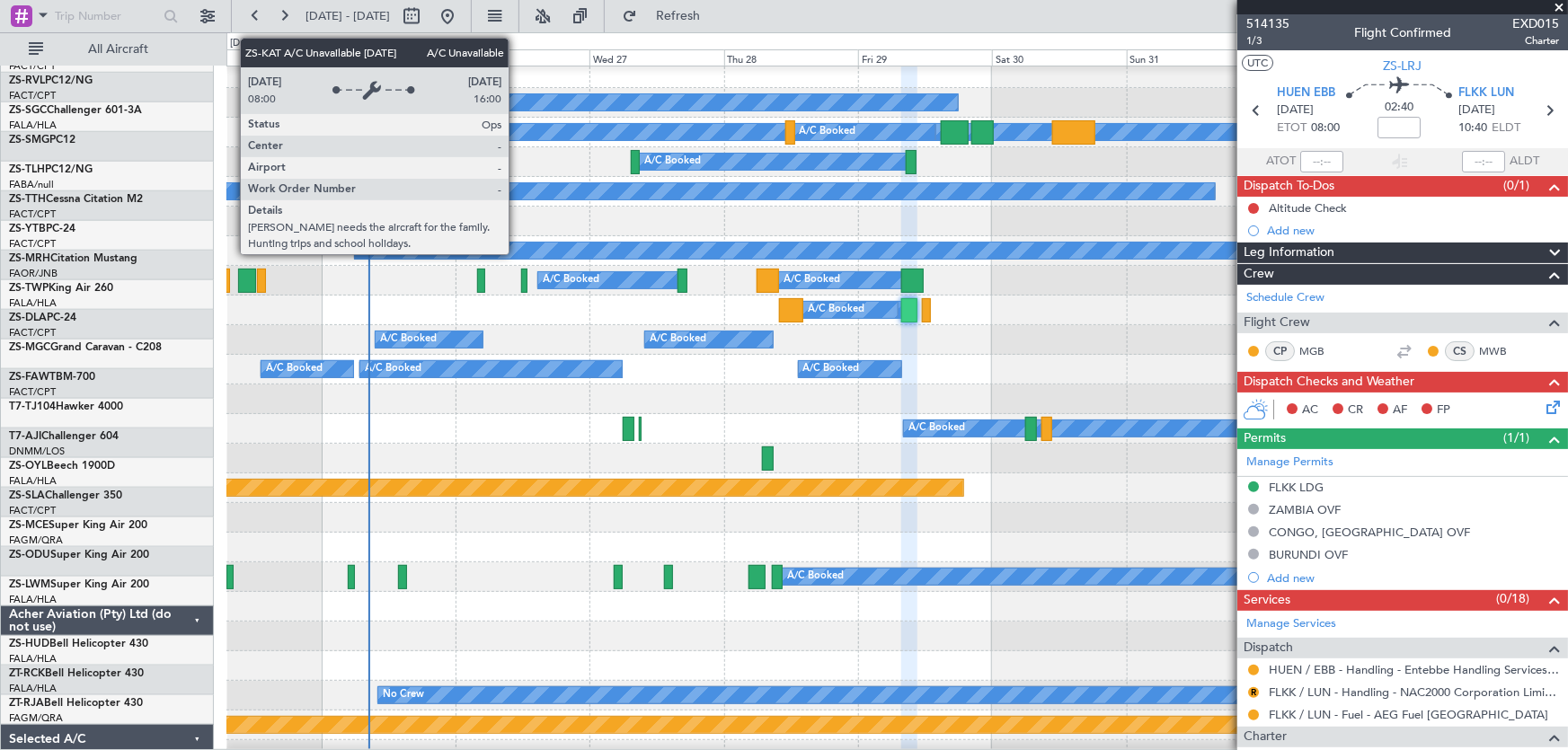
scroll to position [244, 0]
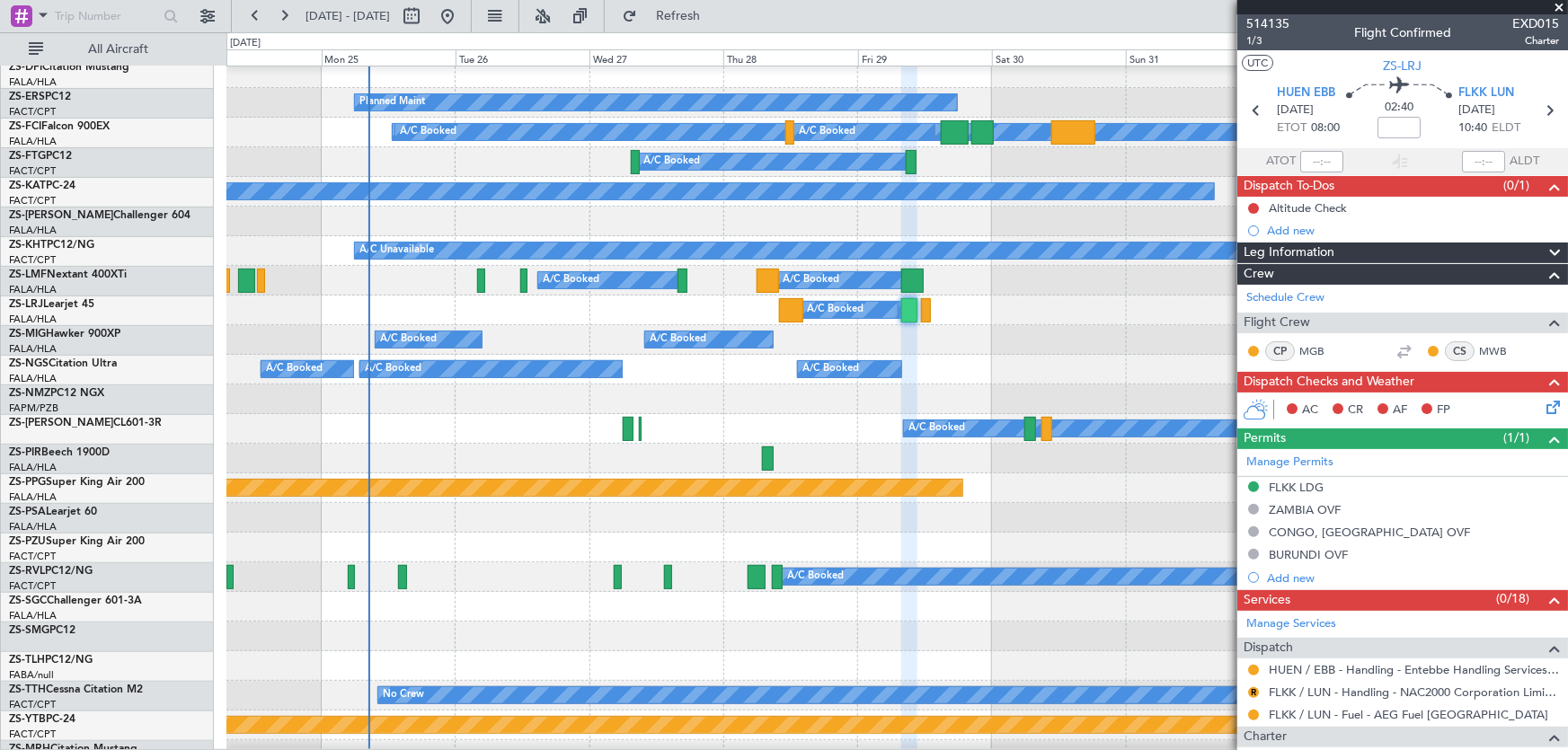
click at [1559, 5] on span at bounding box center [1559, 8] width 18 height 16
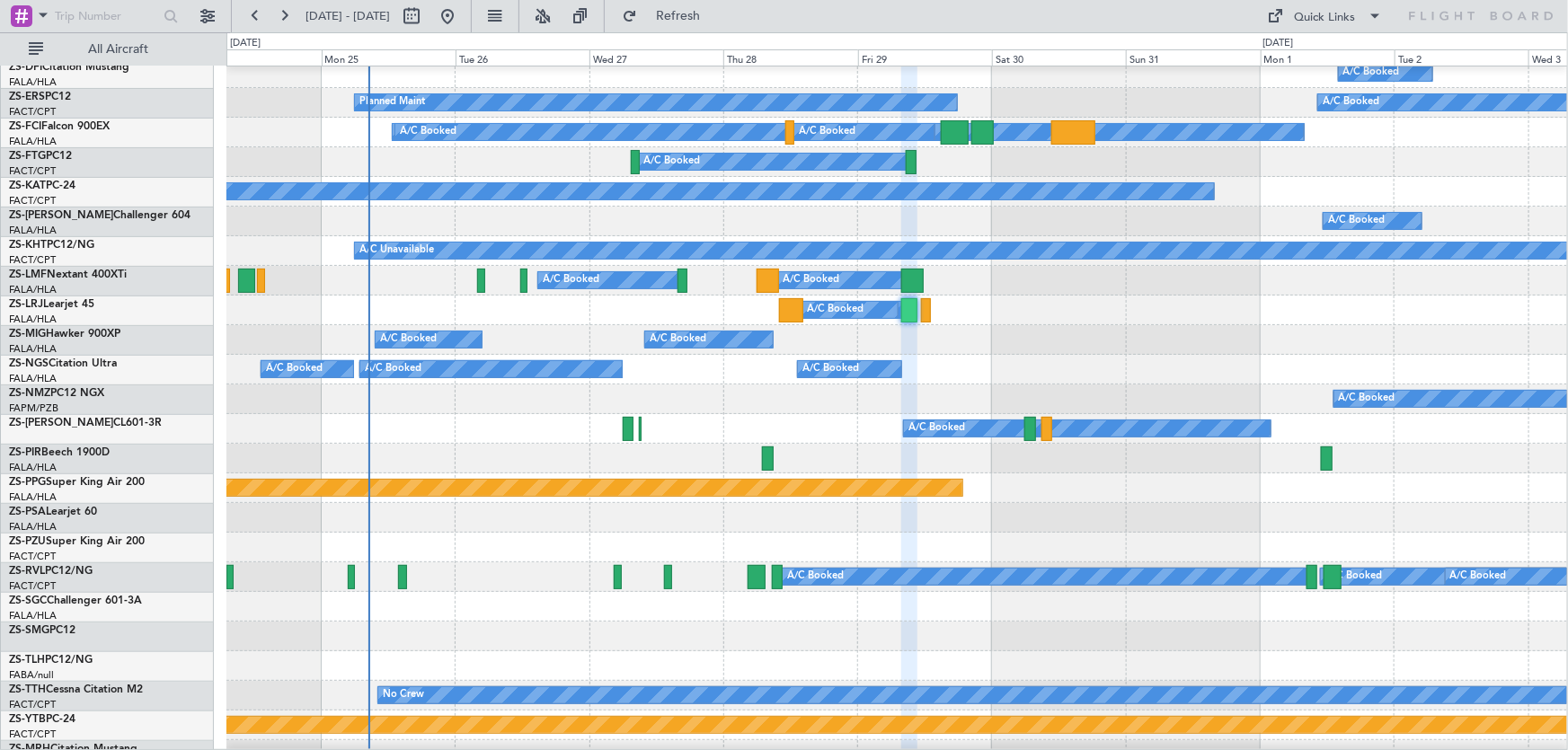
type input "0"
click at [1077, 342] on div "A/C Booked A/C Booked A/C Booked" at bounding box center [896, 340] width 1340 height 30
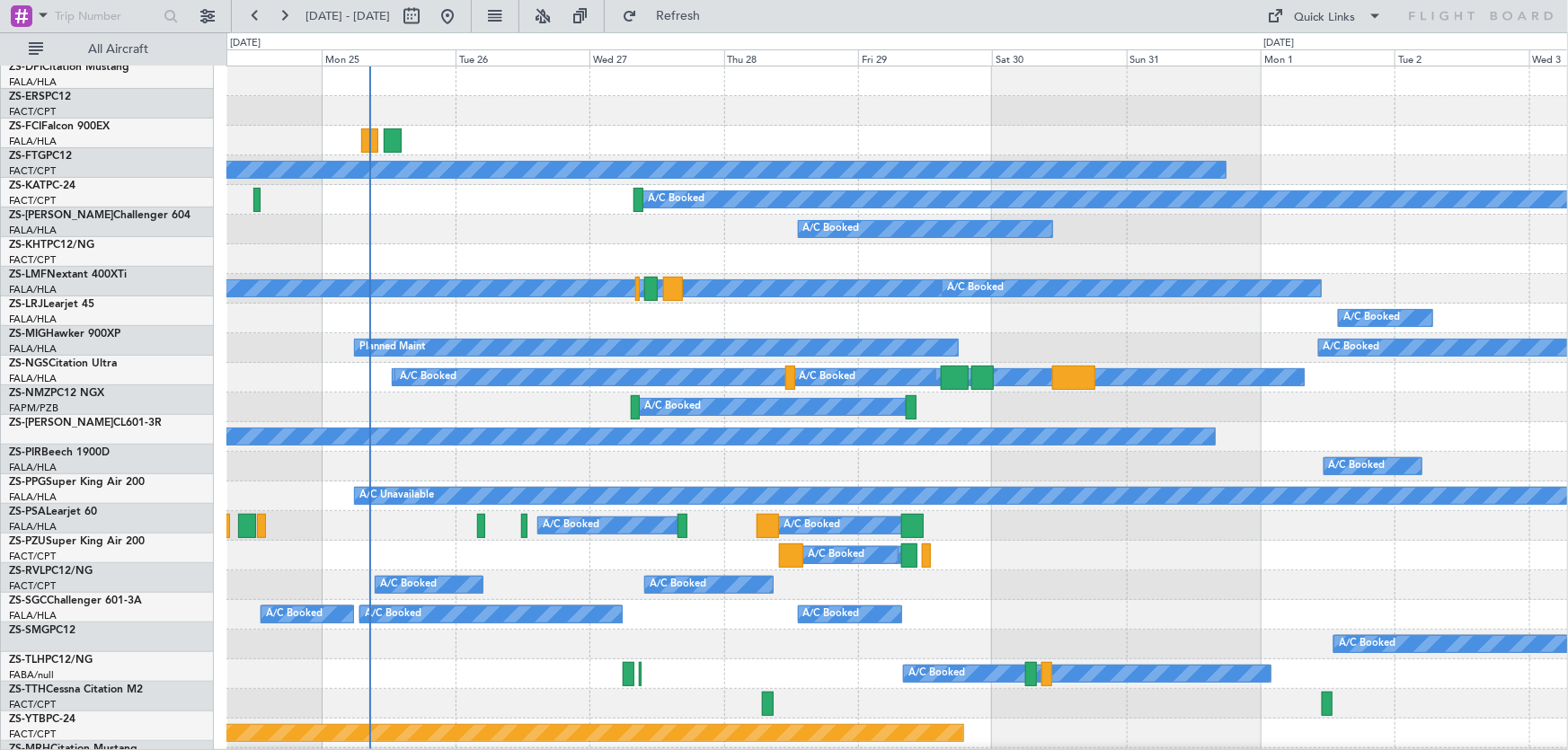
scroll to position [0, 0]
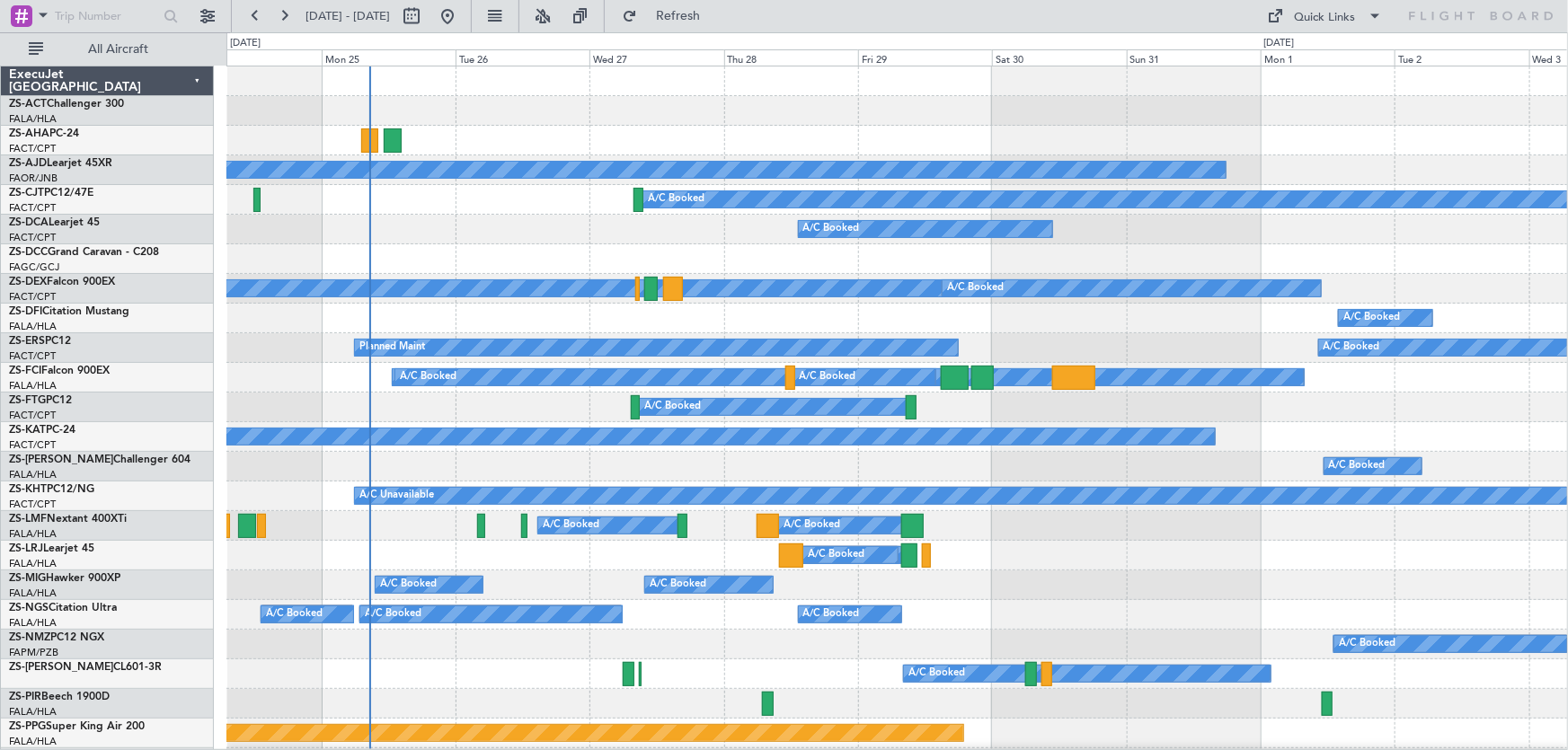
click at [746, 323] on div "A/C Booked" at bounding box center [897, 318] width 1341 height 30
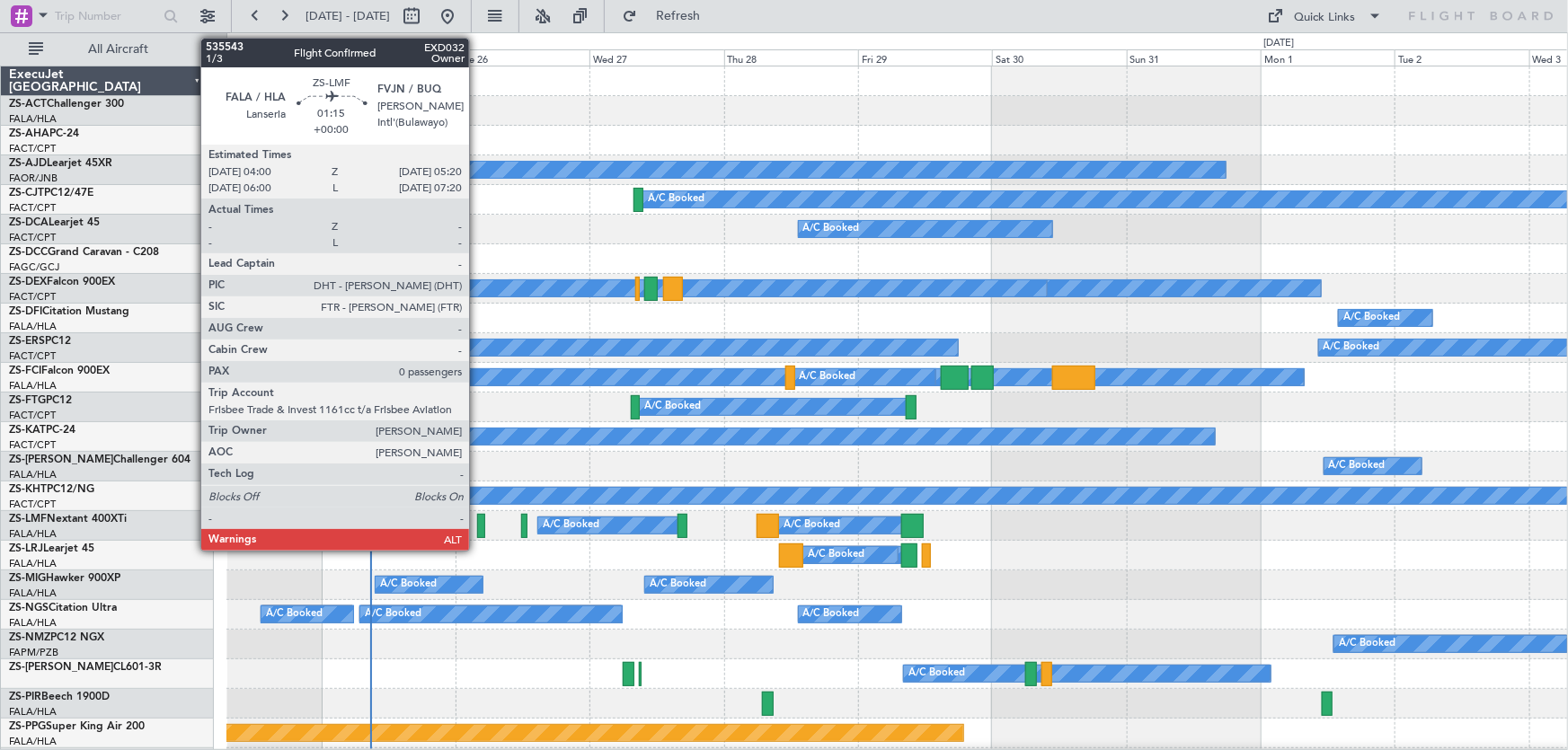
click at [477, 526] on div at bounding box center [481, 526] width 8 height 25
